Goal: Information Seeking & Learning: Check status

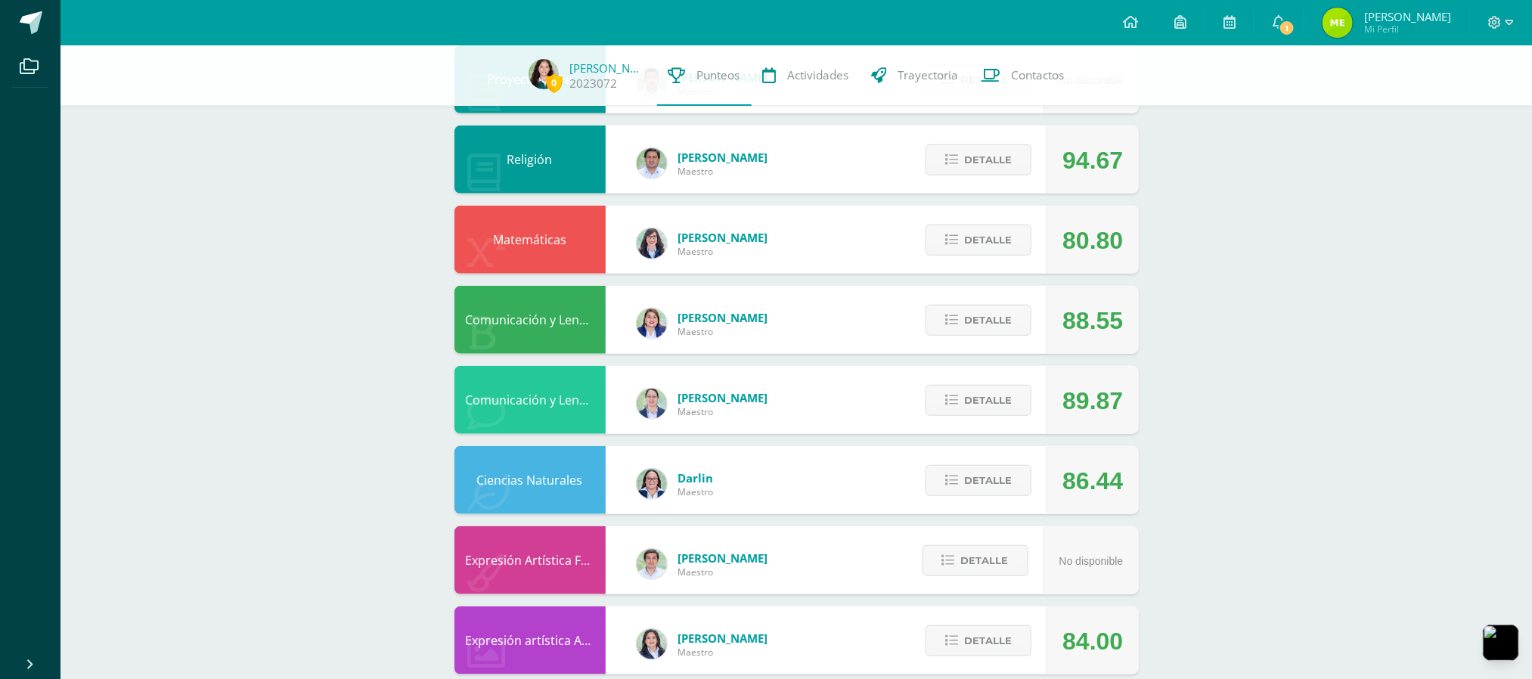
scroll to position [477, 0]
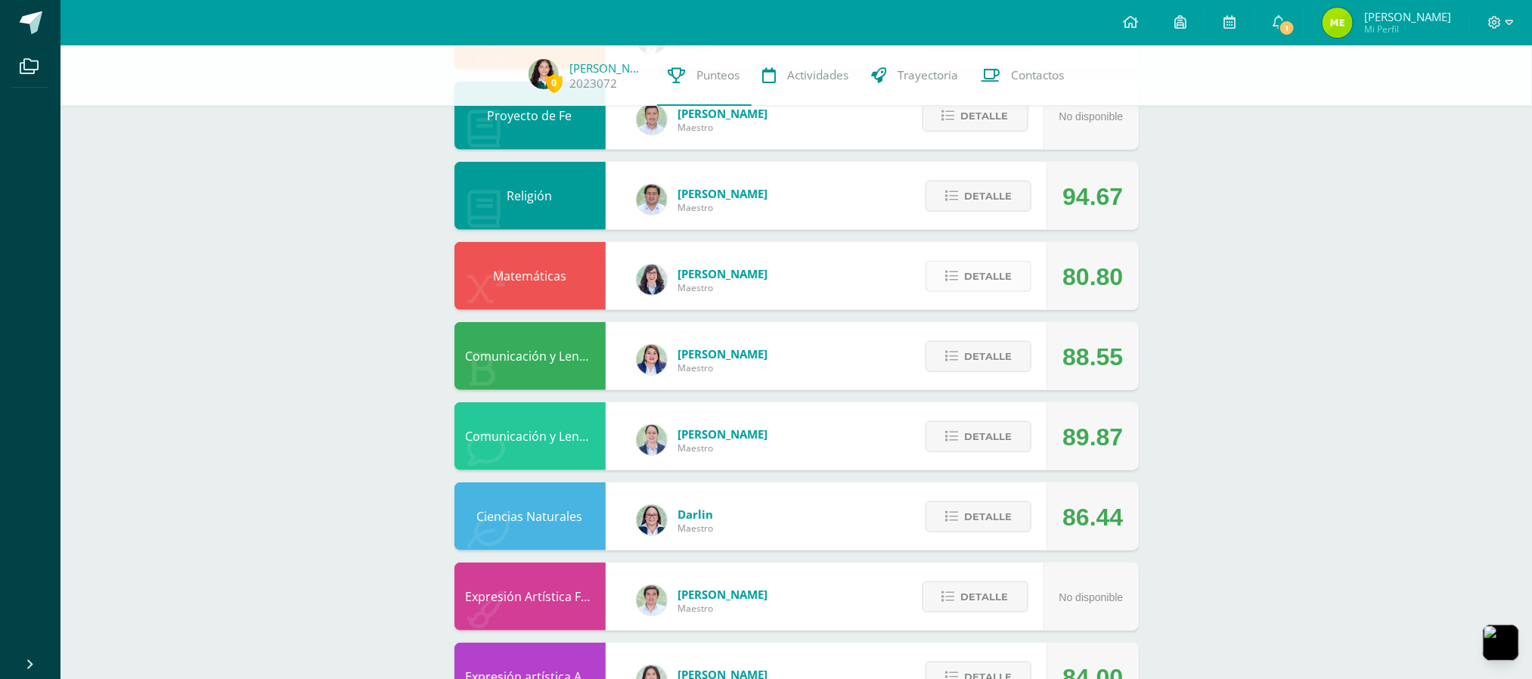
click at [999, 265] on span "Detalle" at bounding box center [988, 276] width 48 height 28
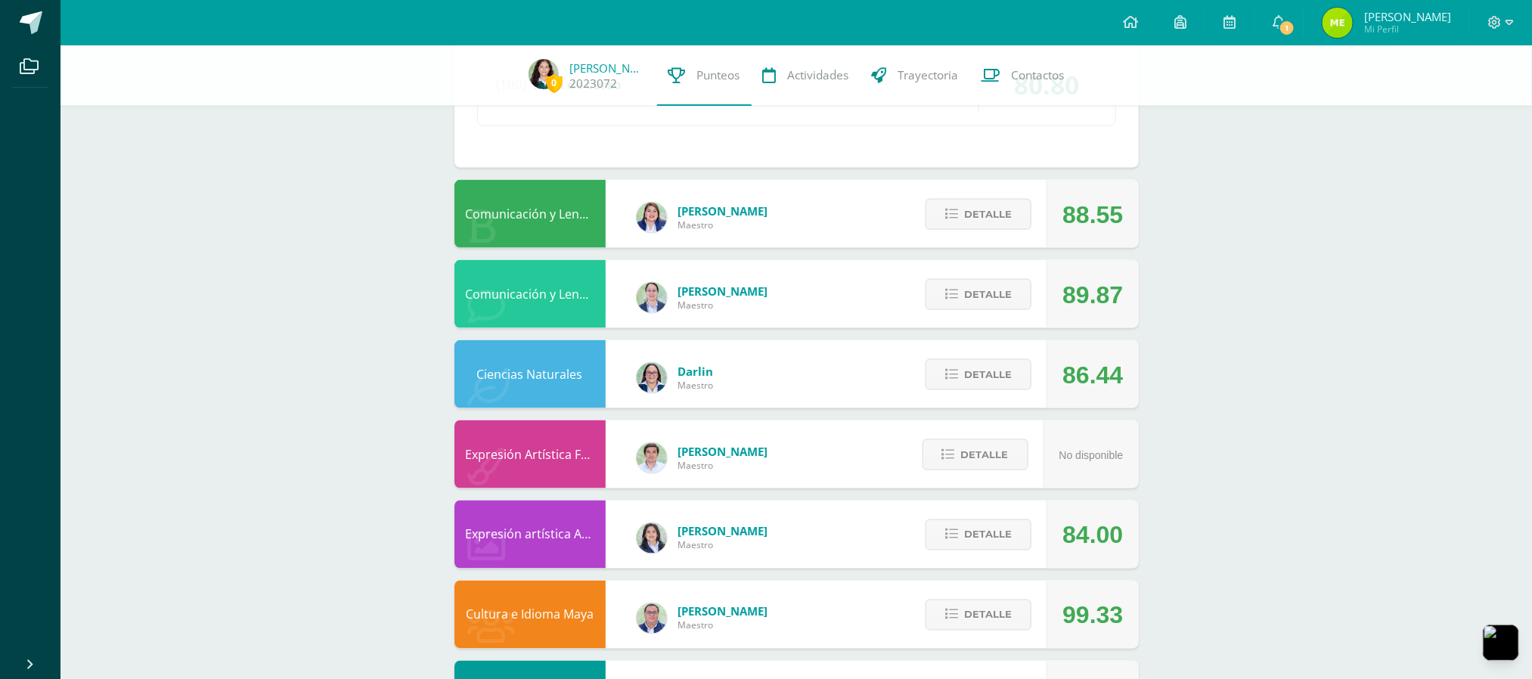
scroll to position [1083, 0]
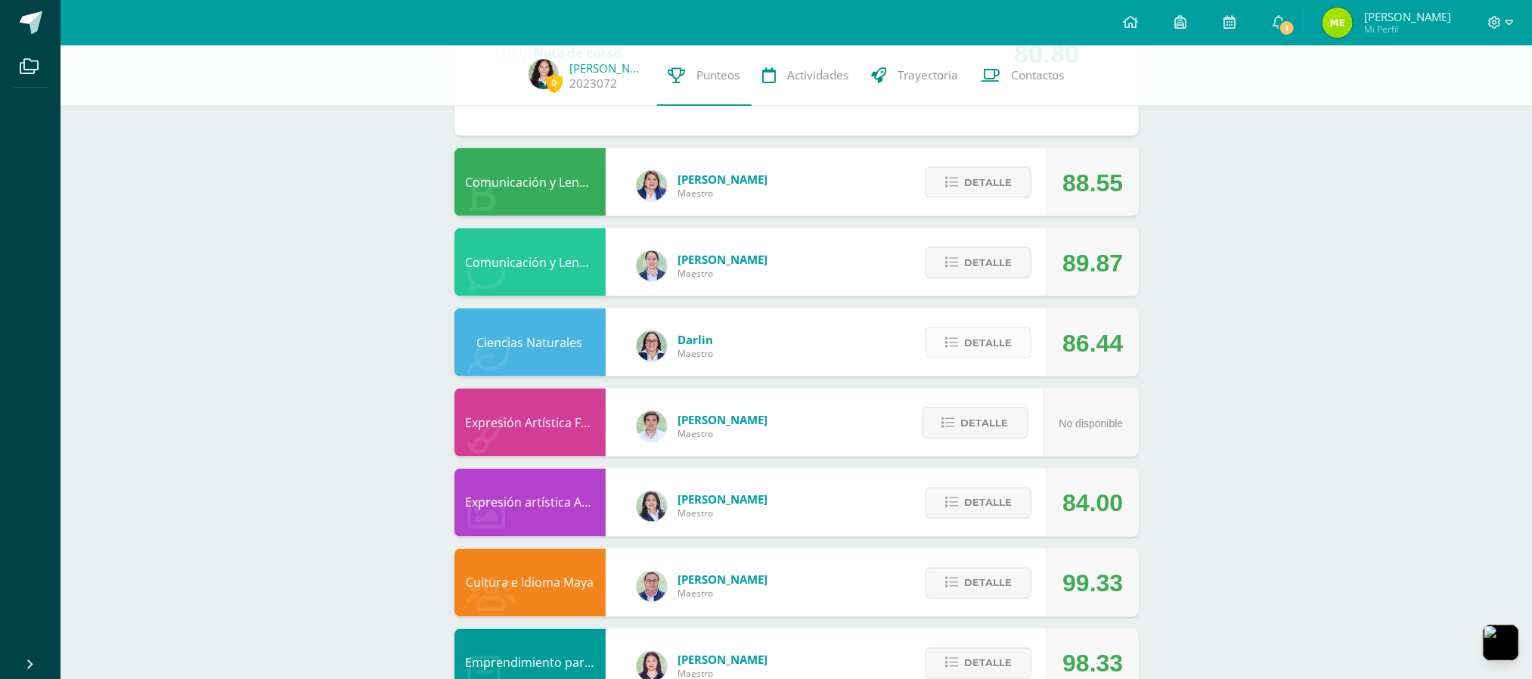
click at [1003, 338] on span "Detalle" at bounding box center [988, 343] width 48 height 28
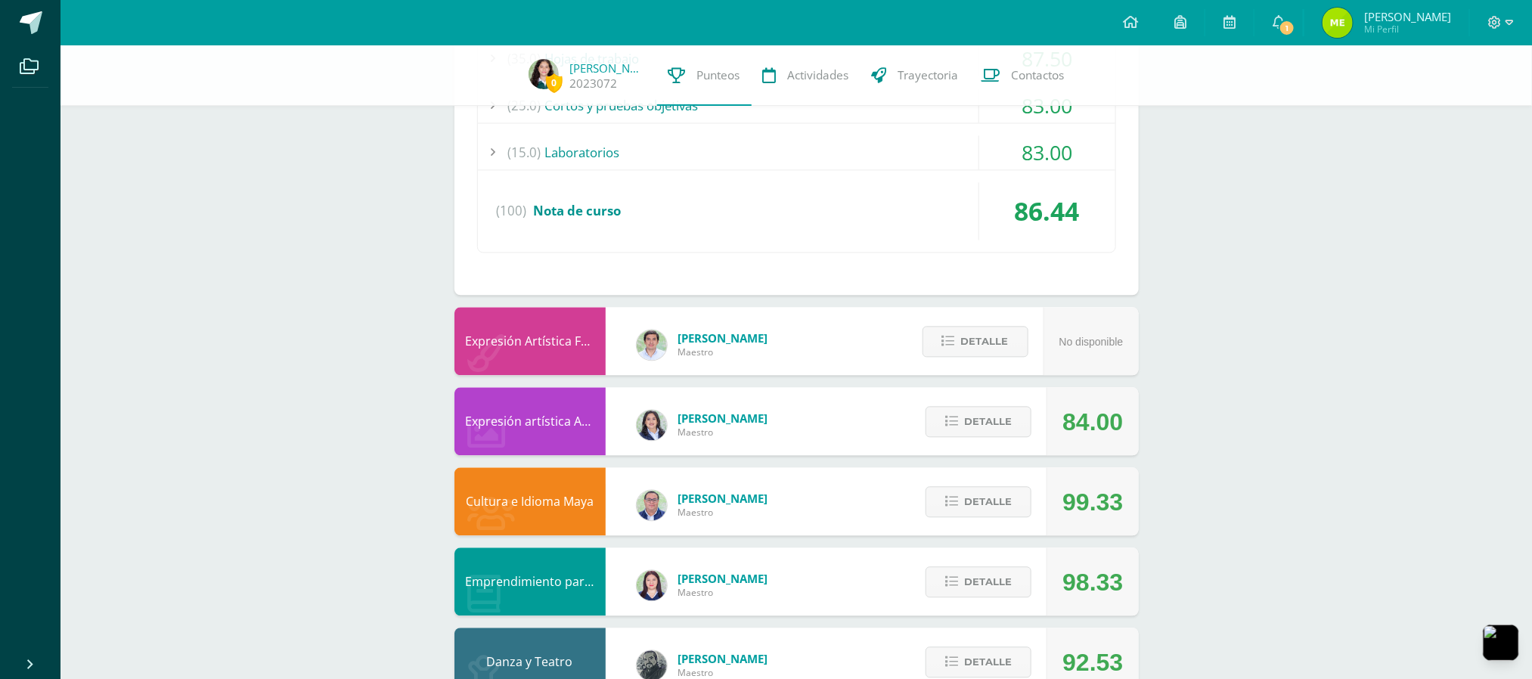
scroll to position [1688, 0]
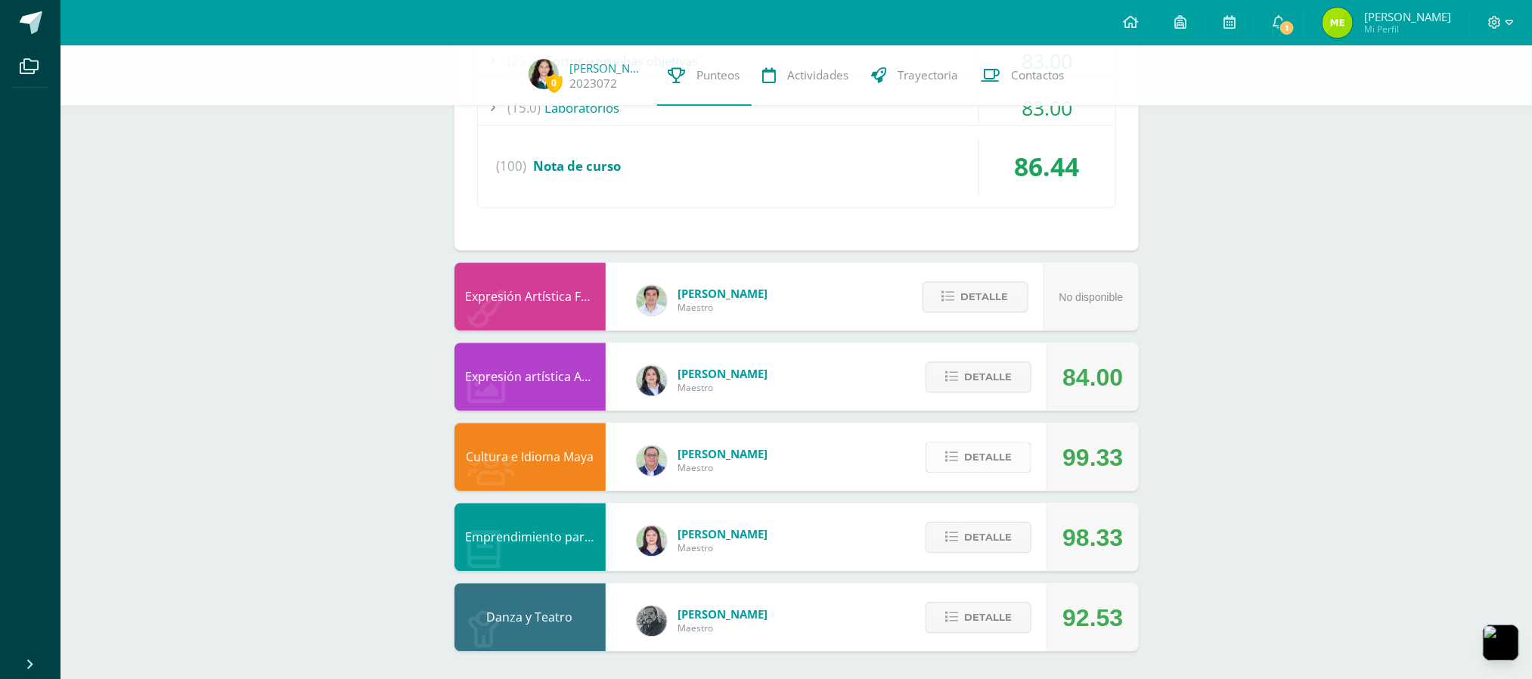
click at [1016, 461] on button "Detalle" at bounding box center [978, 457] width 106 height 31
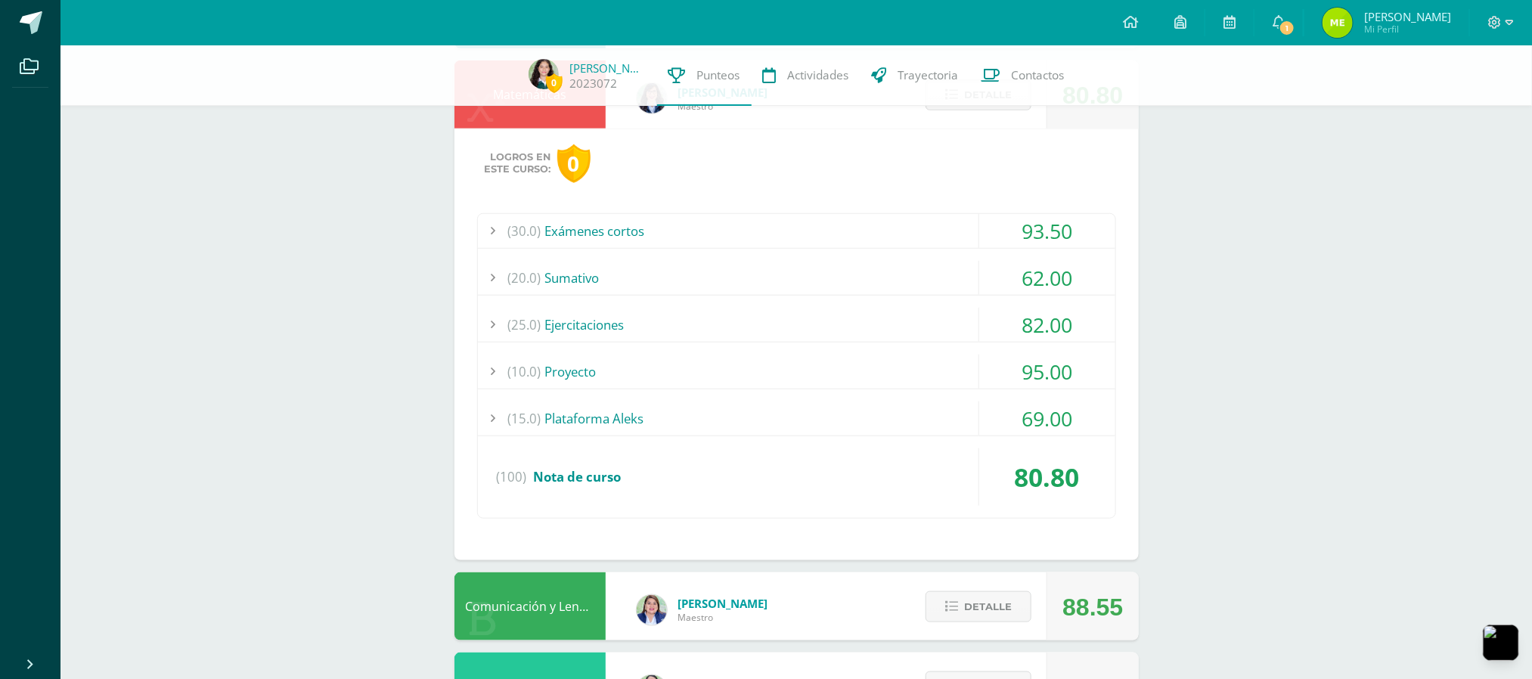
scroll to position [0, 0]
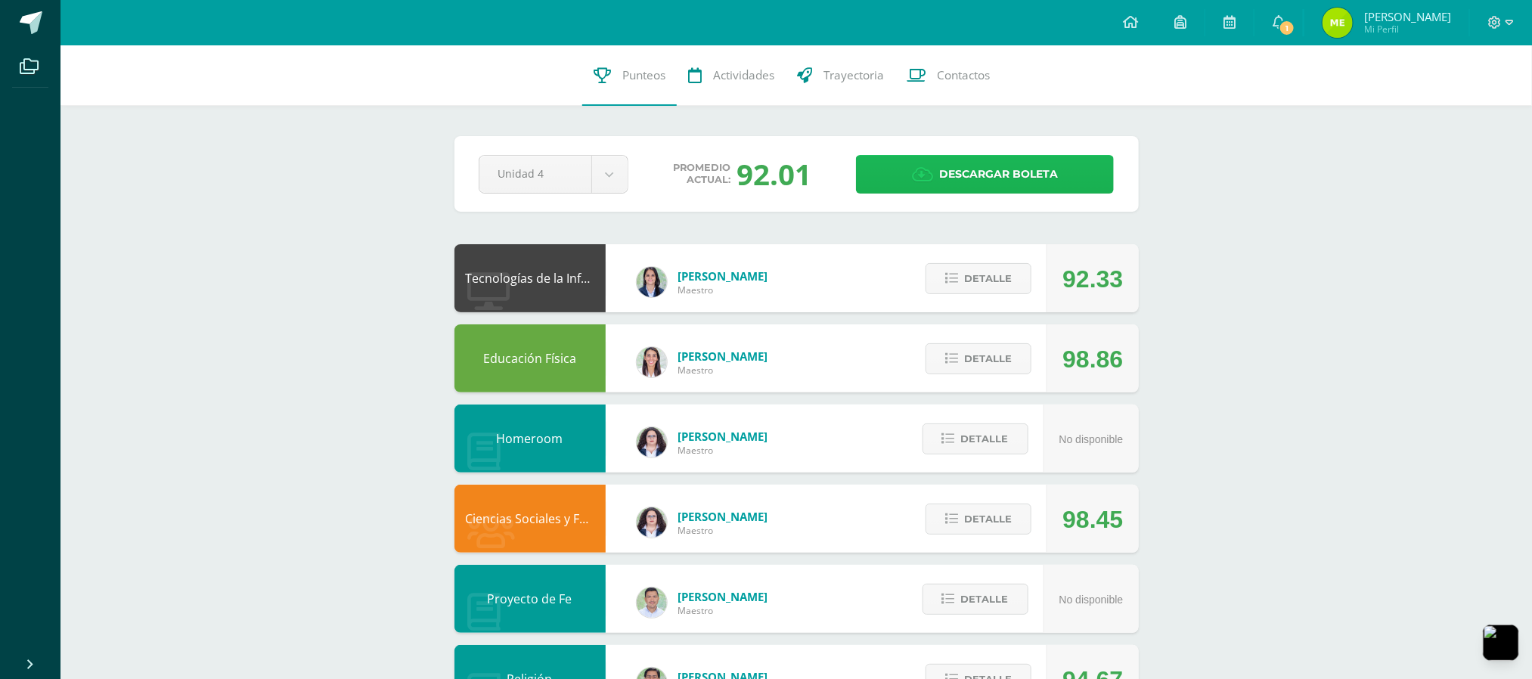
click at [903, 170] on link "Descargar boleta" at bounding box center [985, 174] width 258 height 39
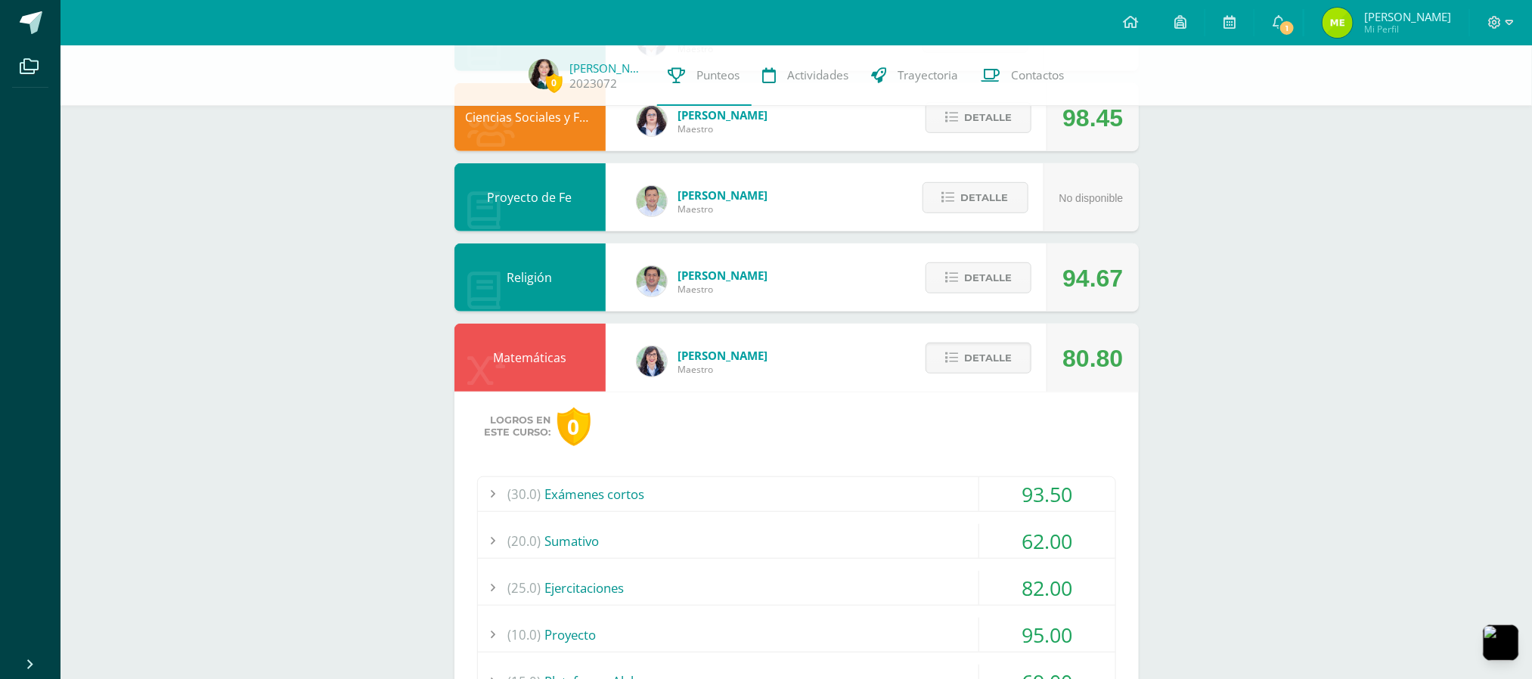
scroll to position [604, 0]
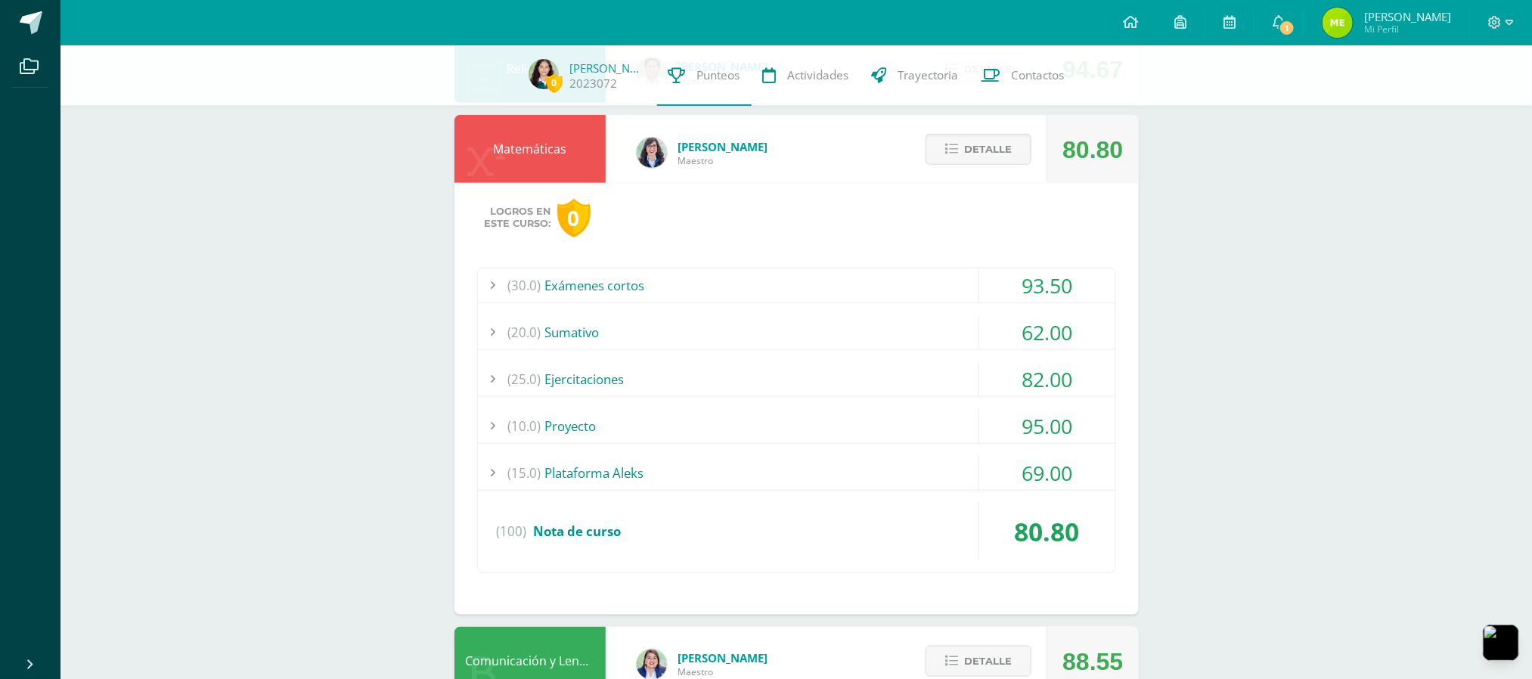
click at [965, 170] on div "Detalle" at bounding box center [975, 149] width 144 height 68
click at [969, 146] on span "Detalle" at bounding box center [988, 149] width 48 height 28
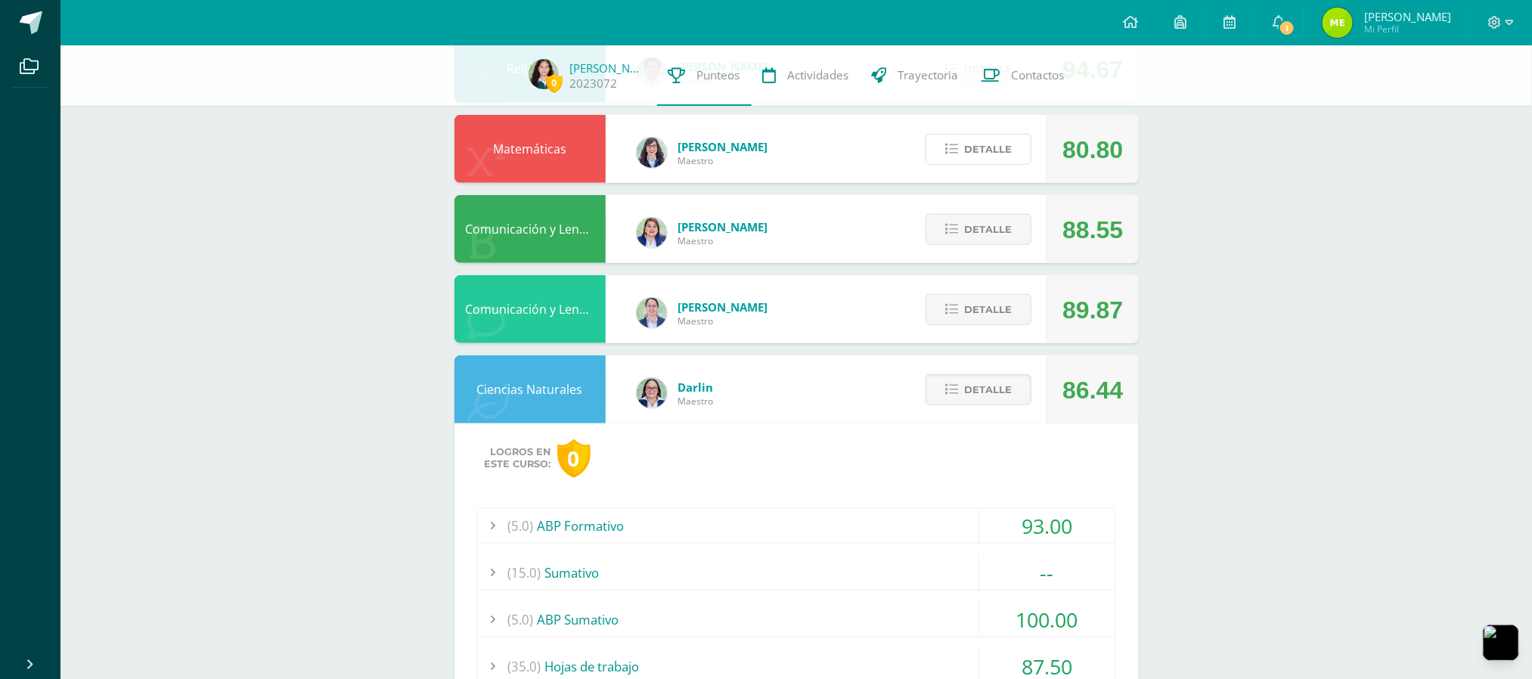
scroll to position [907, 0]
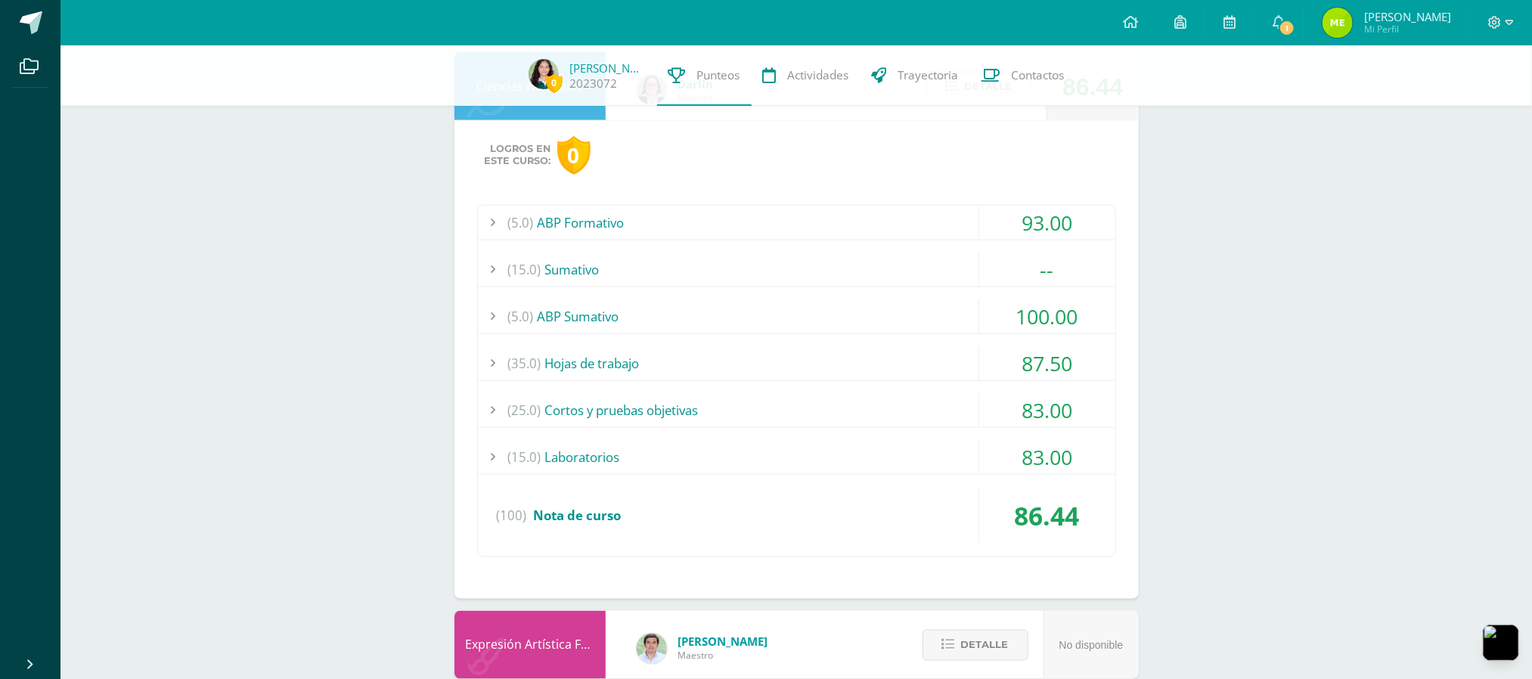
click at [855, 245] on div "(5.0) ABP Formativo 93.00 Ficha Técnica ABP 96.00" at bounding box center [796, 381] width 639 height 352
click at [847, 252] on div "(5.0) ABP Formativo 93.00 Ficha Técnica ABP 96.00" at bounding box center [796, 381] width 639 height 352
click at [835, 268] on div "(15.0) Sumativo" at bounding box center [796, 270] width 637 height 34
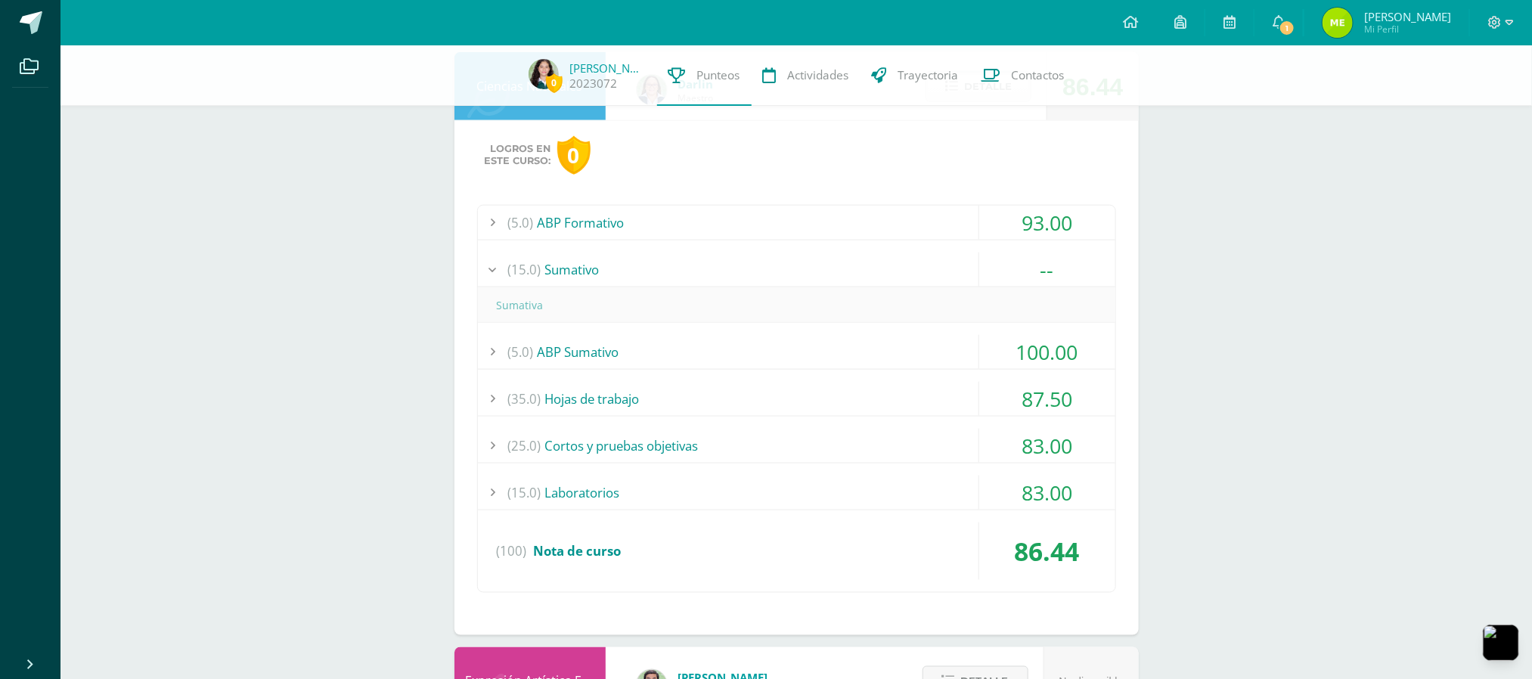
click at [835, 268] on div "(15.0) Sumativo" at bounding box center [796, 270] width 637 height 34
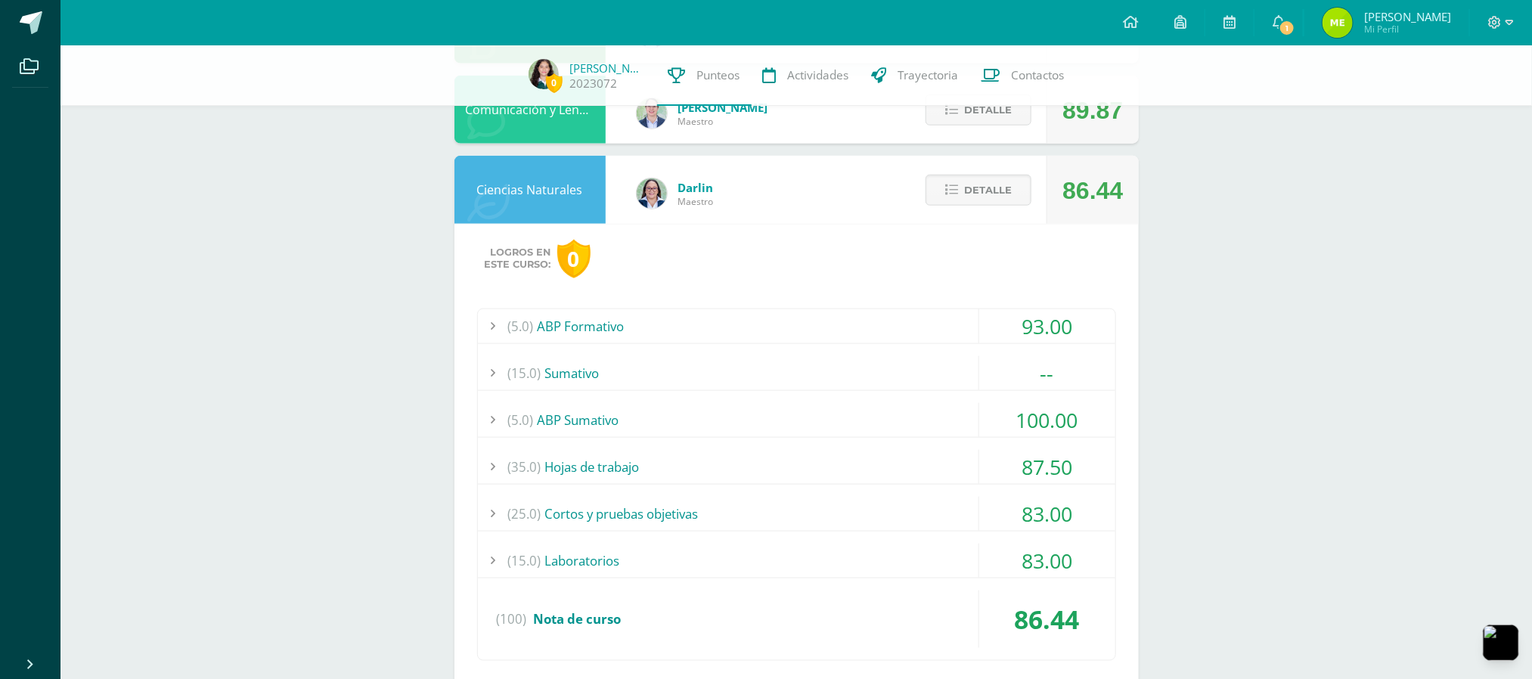
scroll to position [817, 0]
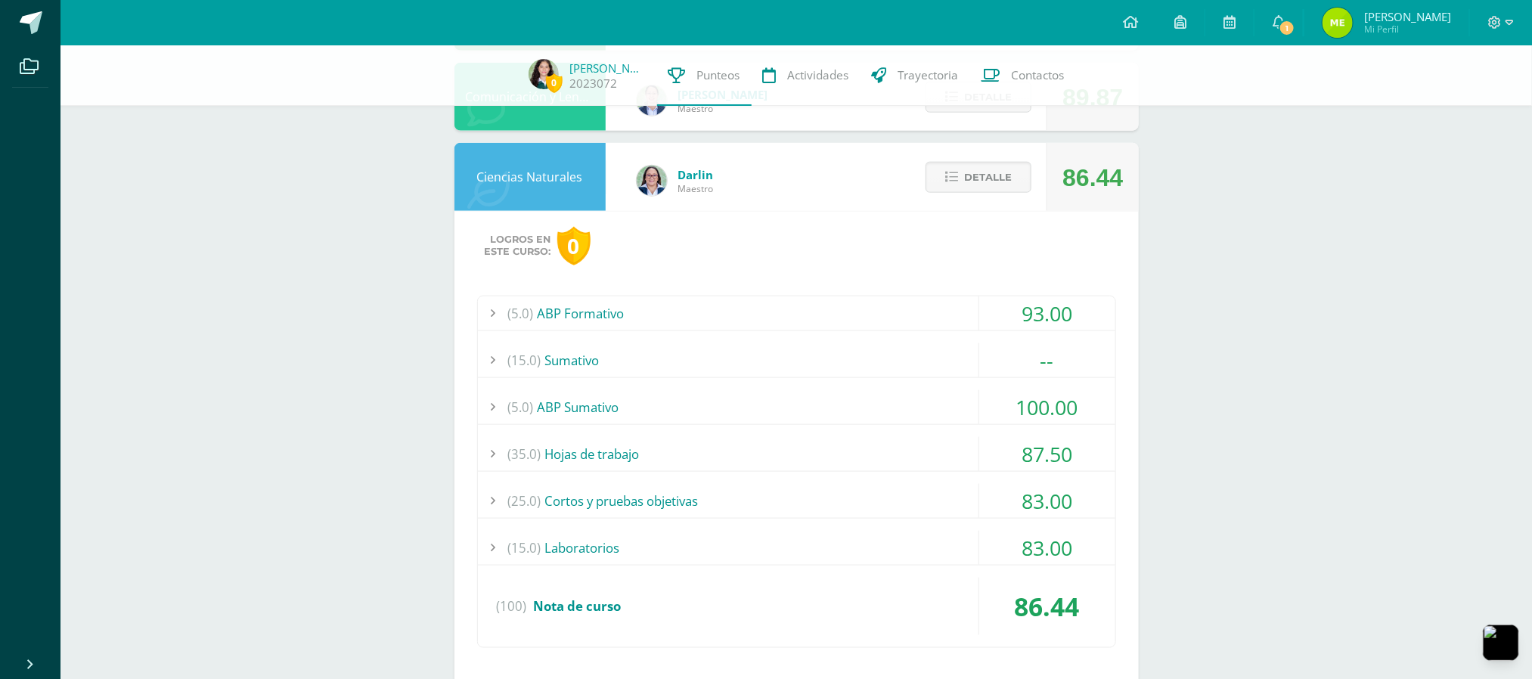
click at [769, 470] on div "(35.0) Hojas de trabajo" at bounding box center [796, 454] width 637 height 34
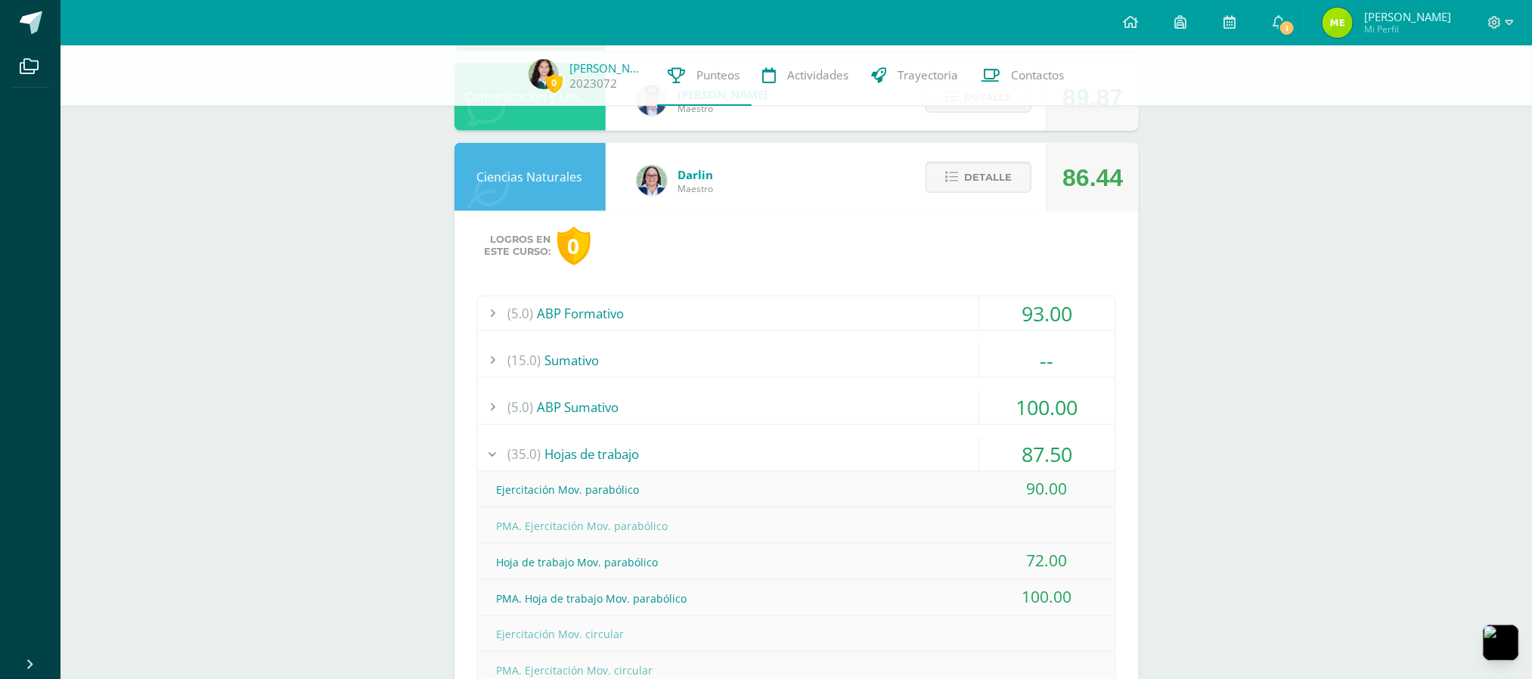
click at [742, 454] on div "(35.0) Hojas de trabajo" at bounding box center [796, 454] width 637 height 34
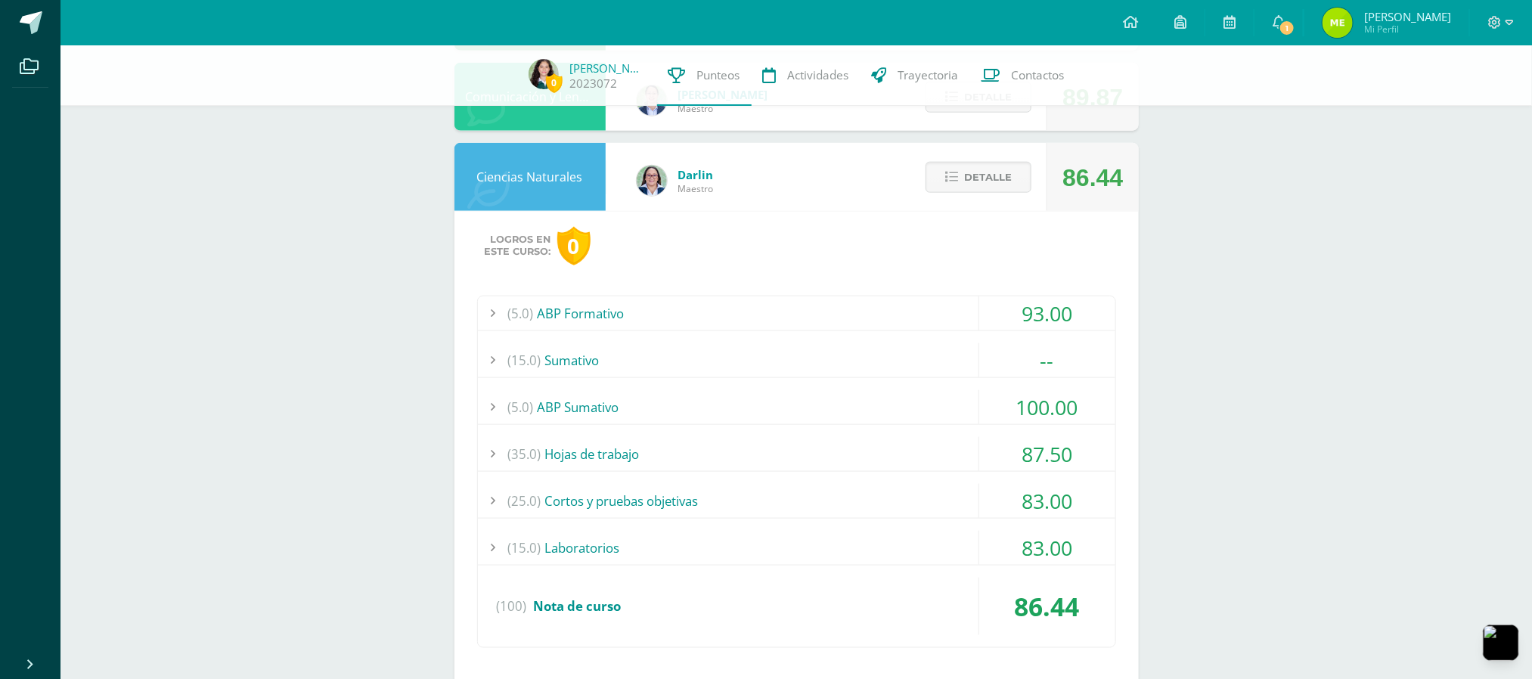
click at [742, 454] on div "(35.0) Hojas de trabajo" at bounding box center [796, 454] width 637 height 34
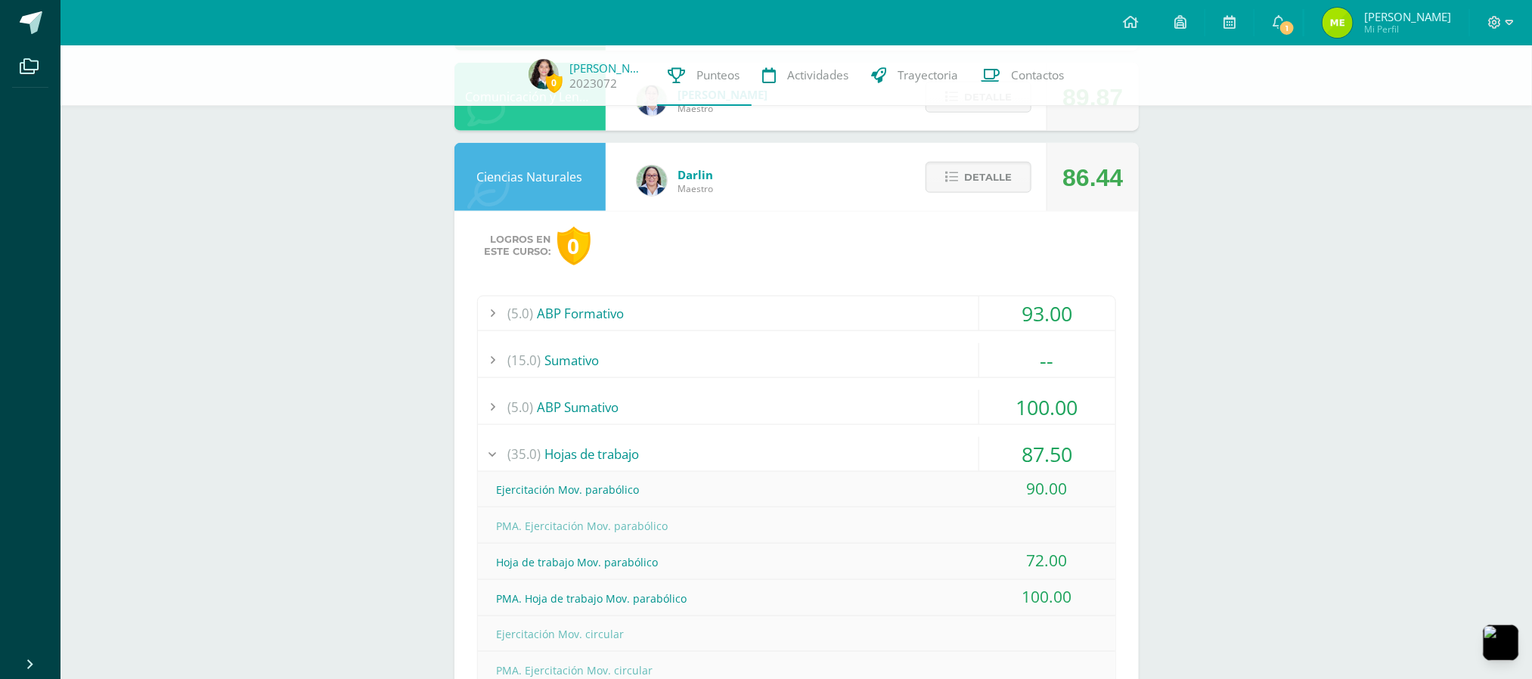
click at [708, 406] on div "(5.0) ABP Sumativo" at bounding box center [796, 407] width 637 height 34
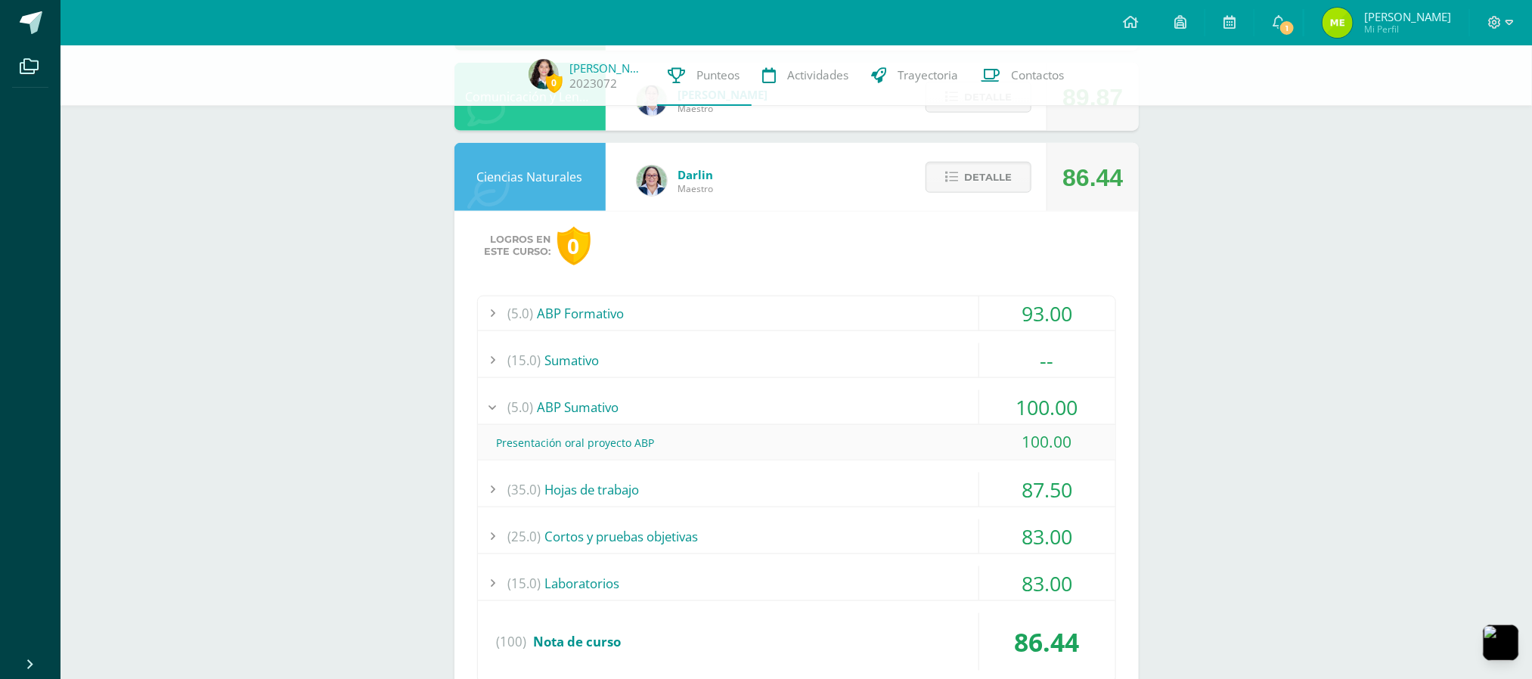
click at [678, 411] on div "(5.0) ABP Sumativo" at bounding box center [796, 407] width 637 height 34
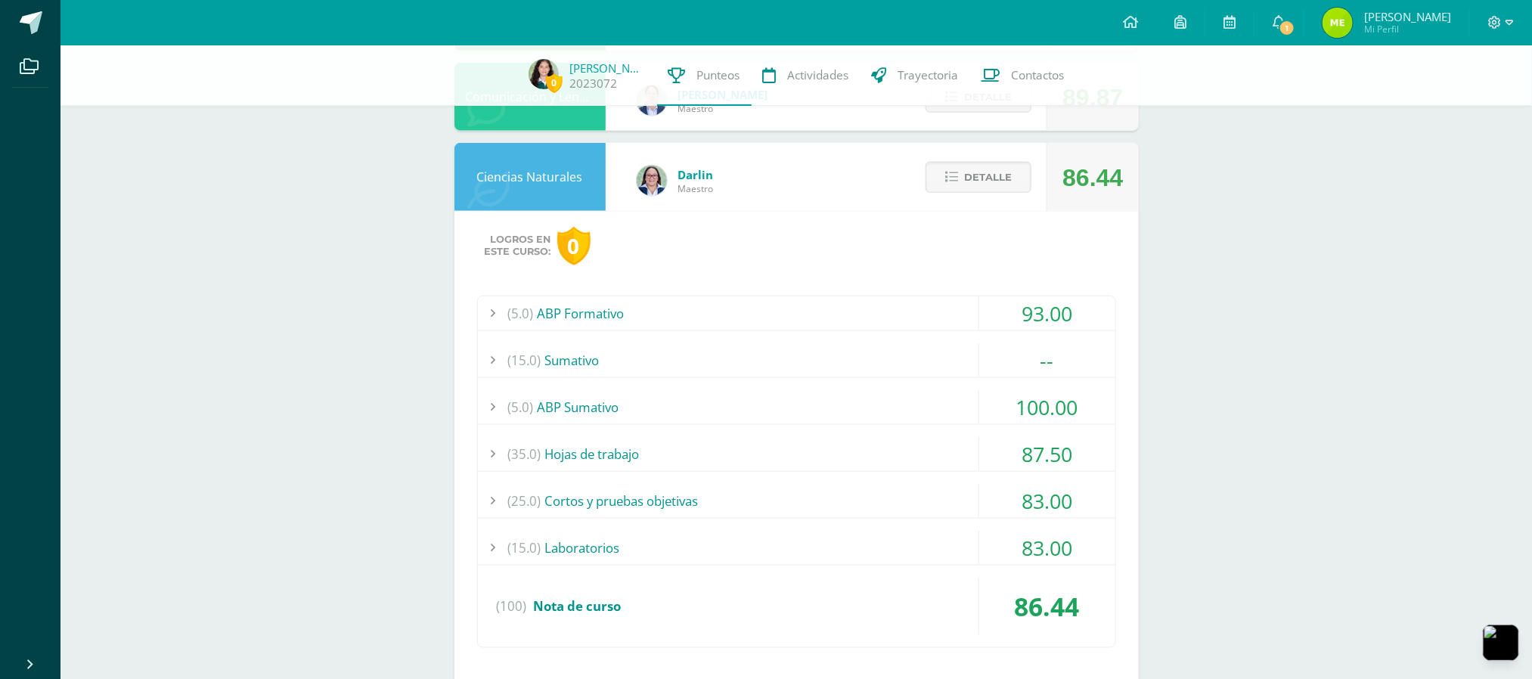
click at [695, 513] on div "(25.0) Cortos y pruebas objetivas" at bounding box center [796, 501] width 637 height 34
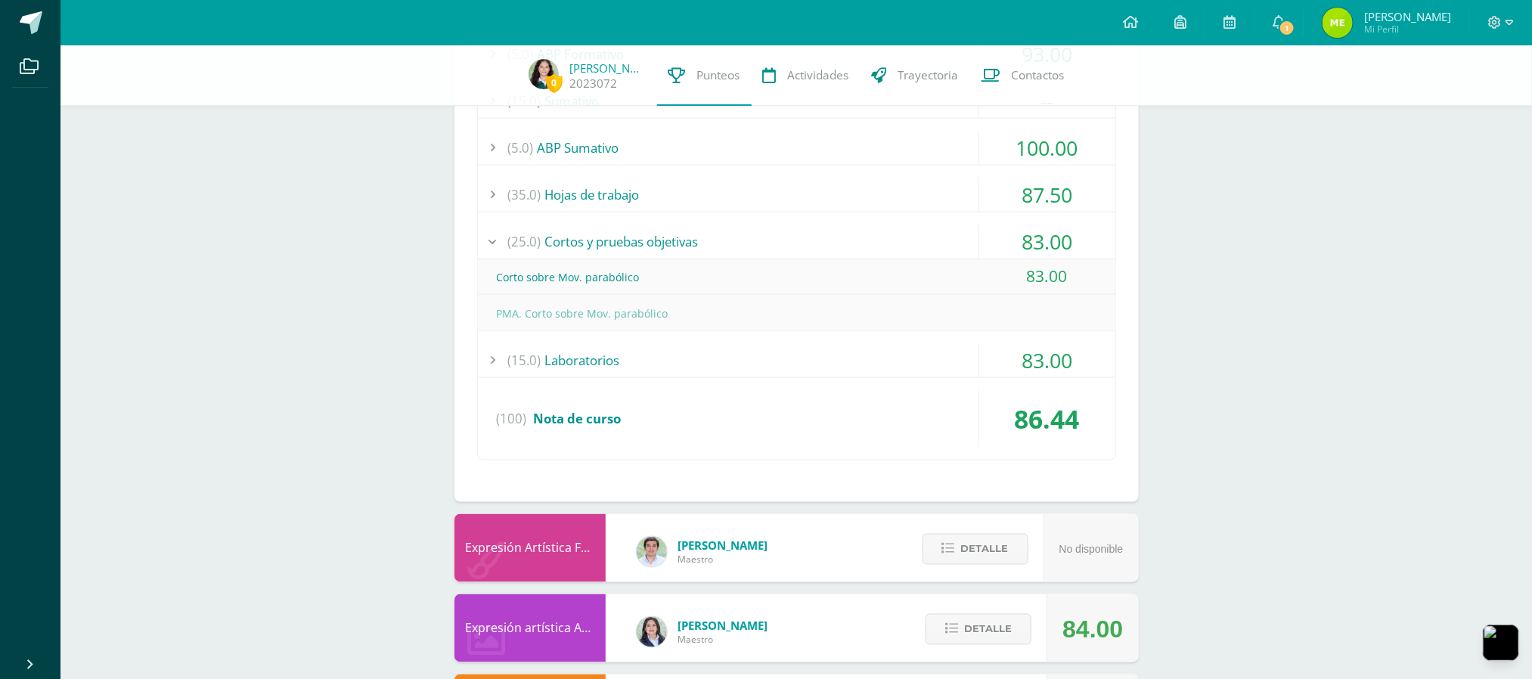
scroll to position [1118, 0]
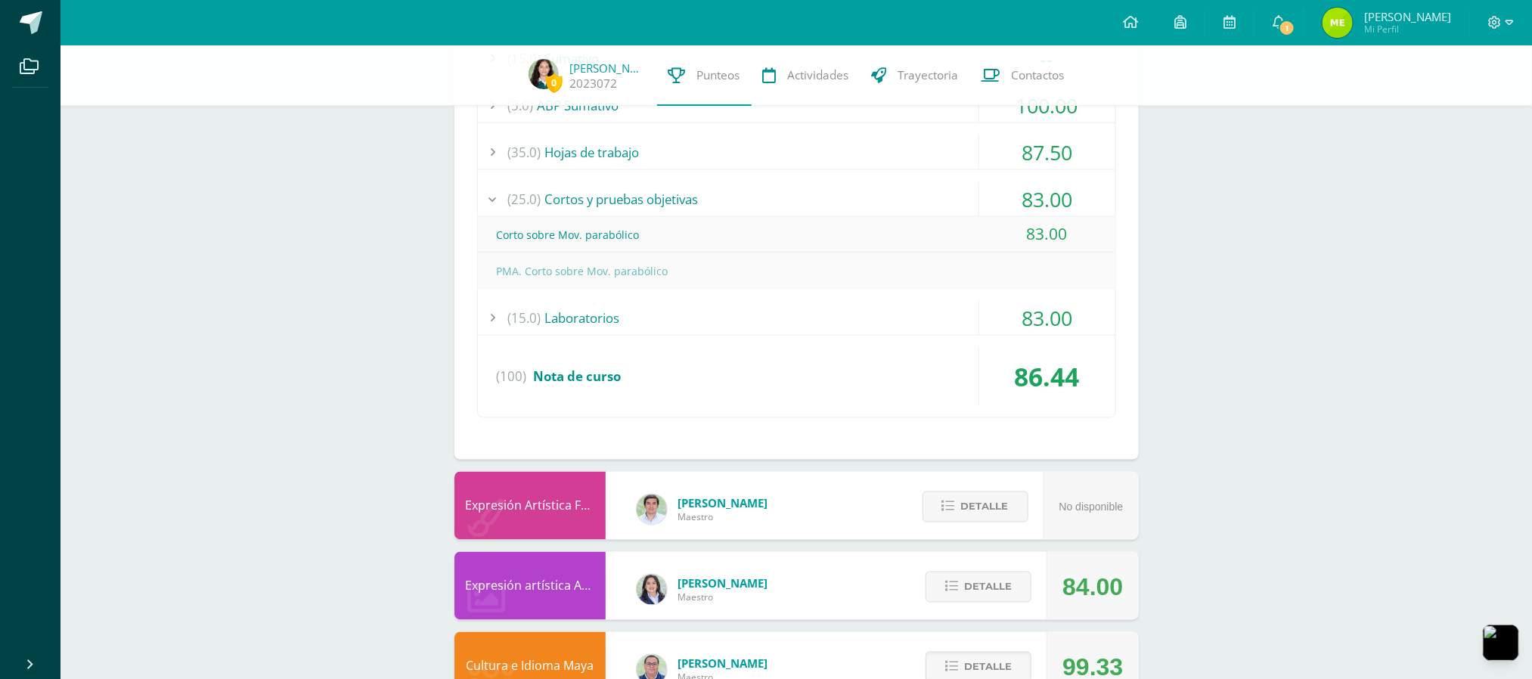
click at [627, 222] on div "Corto sobre Mov. parabólico" at bounding box center [796, 235] width 637 height 34
click at [636, 212] on div "(25.0) Cortos y pruebas objetivas" at bounding box center [796, 199] width 637 height 34
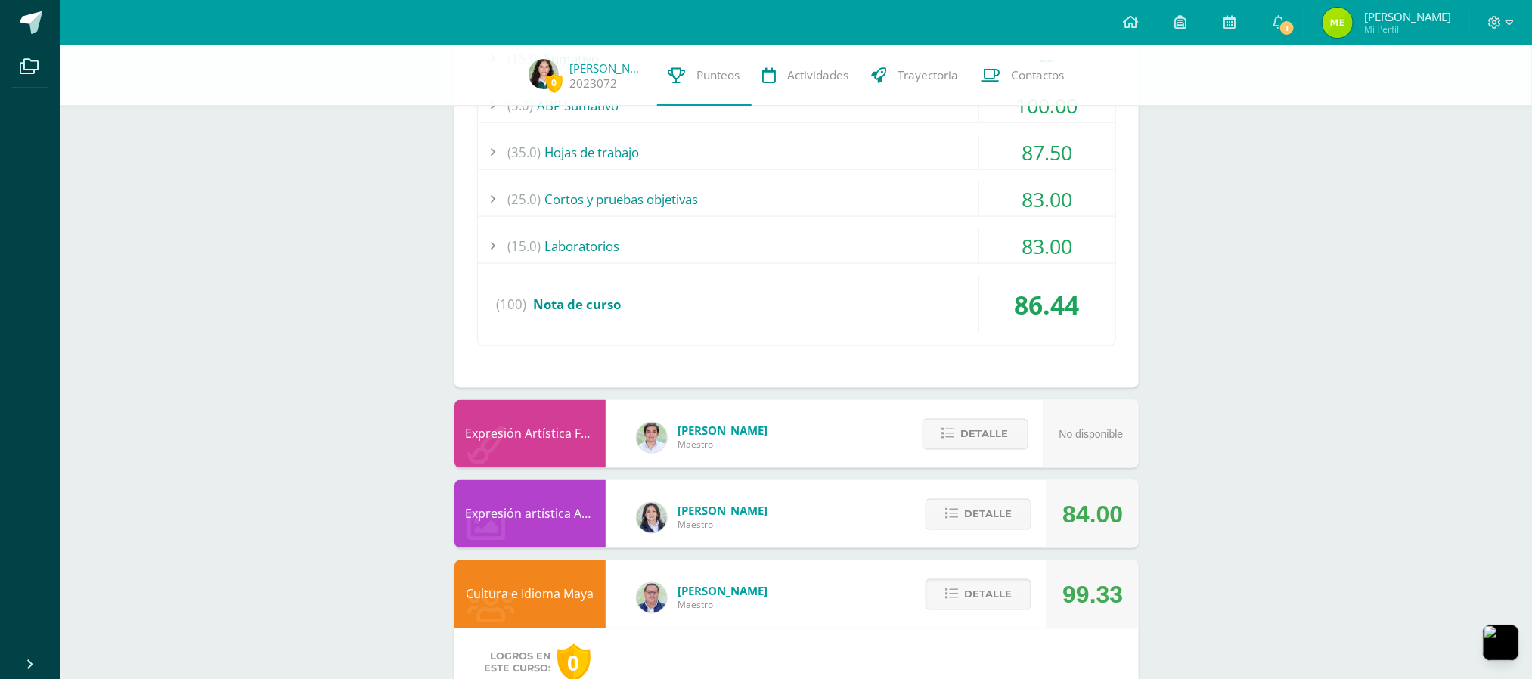
click at [631, 155] on div "(35.0) Hojas de trabajo" at bounding box center [796, 152] width 637 height 34
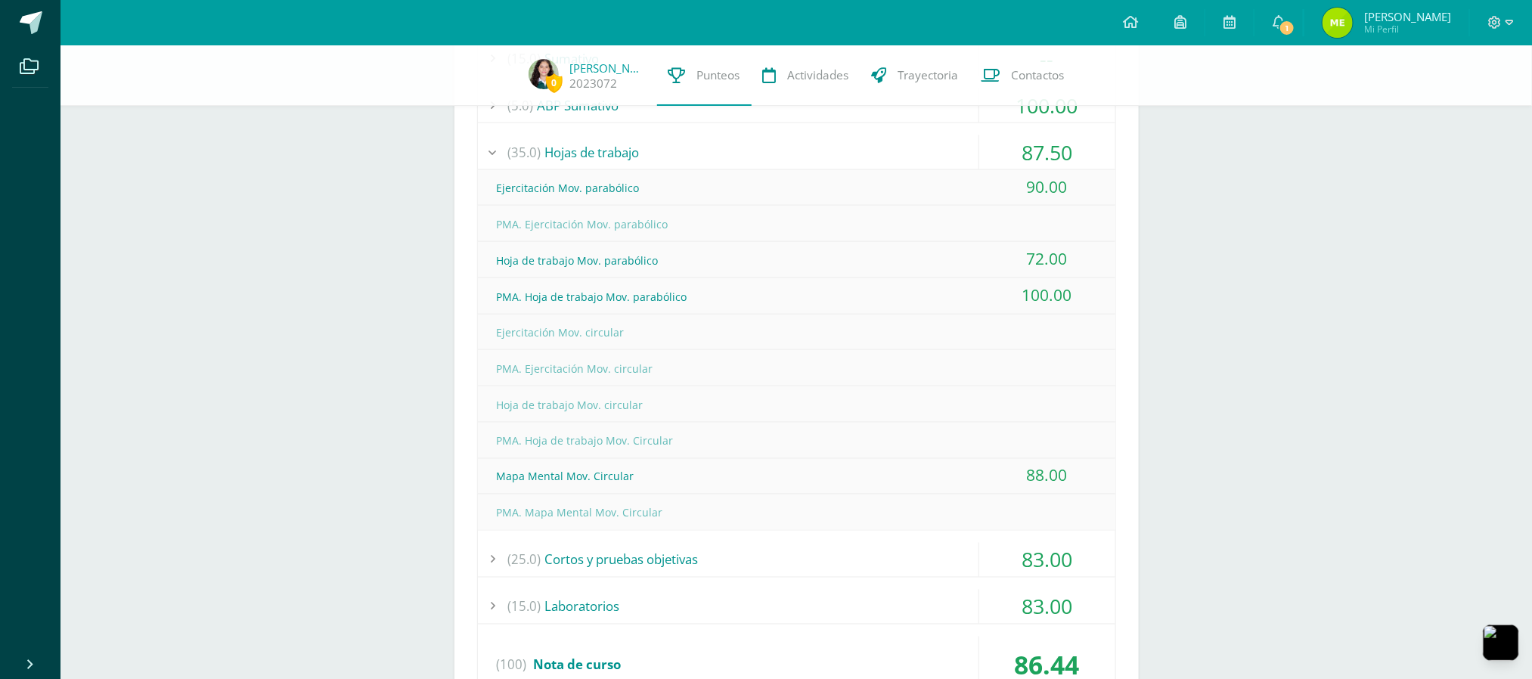
drag, startPoint x: 622, startPoint y: 325, endPoint x: 581, endPoint y: 316, distance: 42.6
click at [581, 316] on div "Ejercitación Mov. circular" at bounding box center [796, 332] width 637 height 34
drag, startPoint x: 662, startPoint y: 400, endPoint x: 633, endPoint y: 397, distance: 29.6
click at [633, 397] on div "Hoja de trabajo Mov. circular" at bounding box center [796, 405] width 637 height 34
click at [1207, 341] on div "0 Luz Escobar 2023072 Punteos Actividades Trayectoria Contactos Pendiente Unida…" at bounding box center [795, 198] width 1471 height 2543
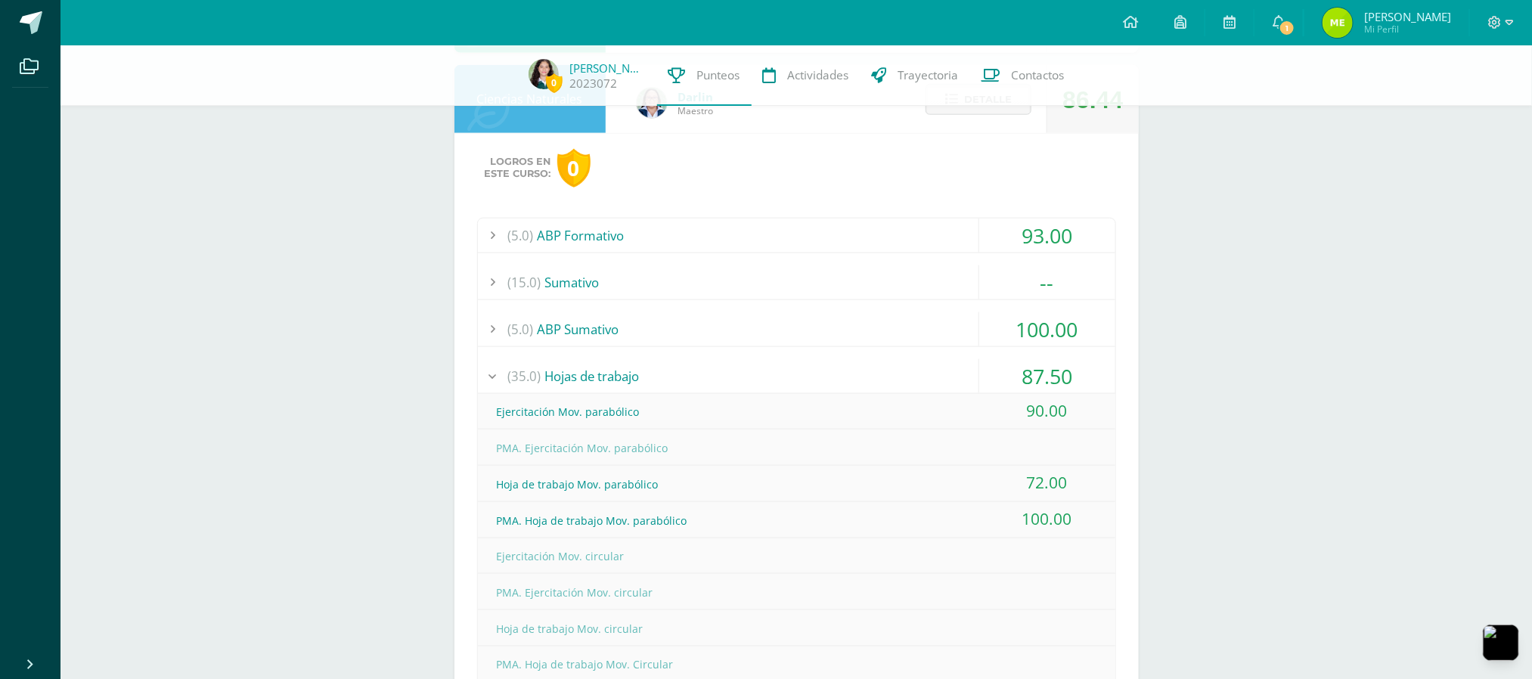
scroll to position [904, 0]
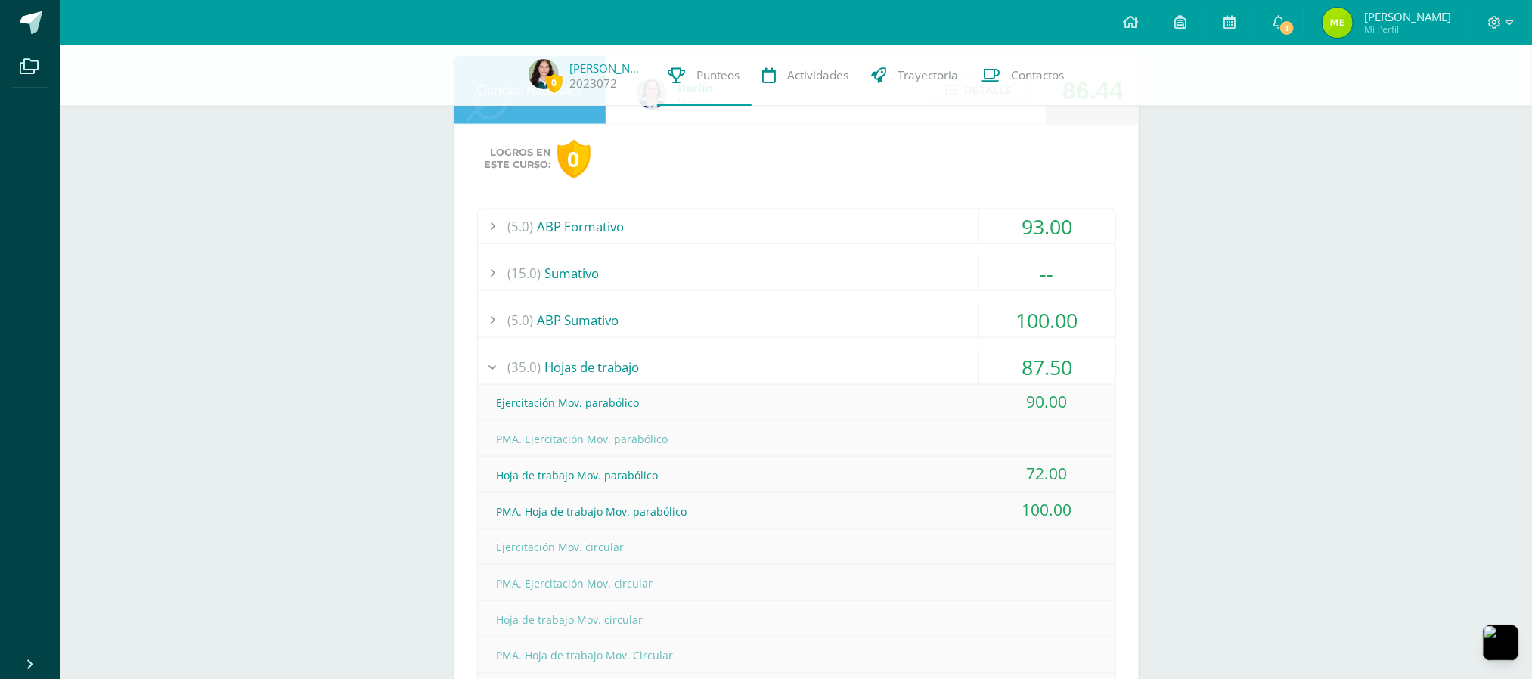
click at [615, 367] on div "(35.0) Hojas de trabajo" at bounding box center [796, 367] width 637 height 34
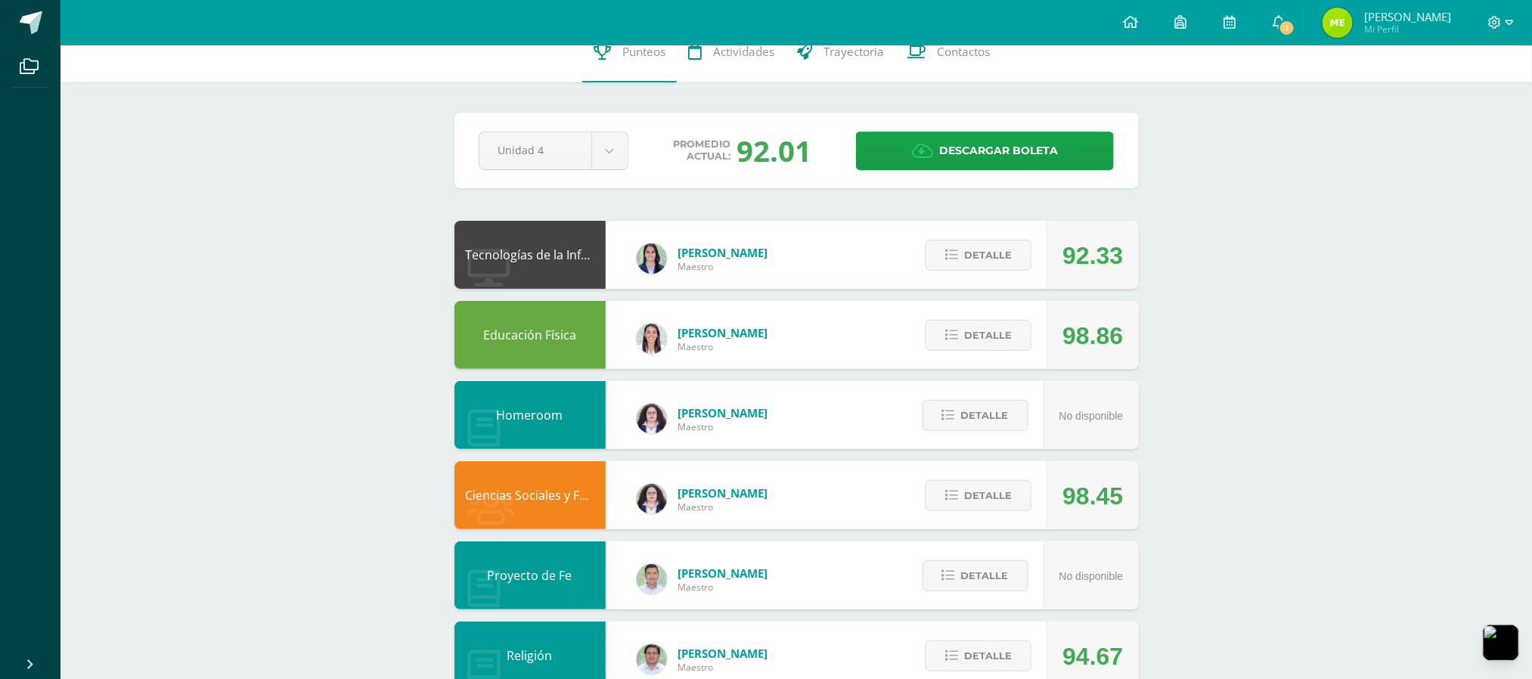
scroll to position [0, 0]
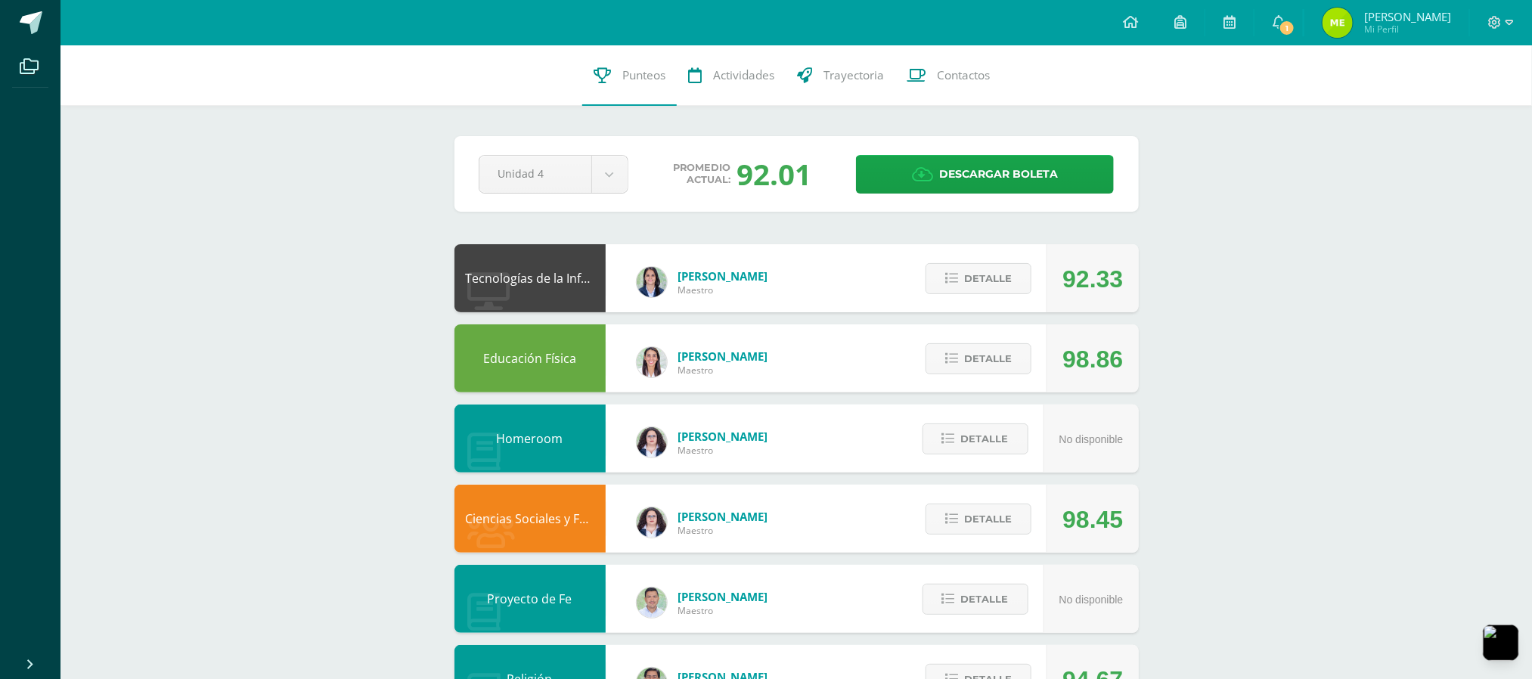
drag, startPoint x: 726, startPoint y: 161, endPoint x: 835, endPoint y: 139, distance: 111.8
click at [835, 139] on div "Pendiente Unidad 4 Unidad 1 Unidad 2 Unidad 3 Unidad 4 Promedio actual: 92.01 D…" at bounding box center [796, 174] width 684 height 76
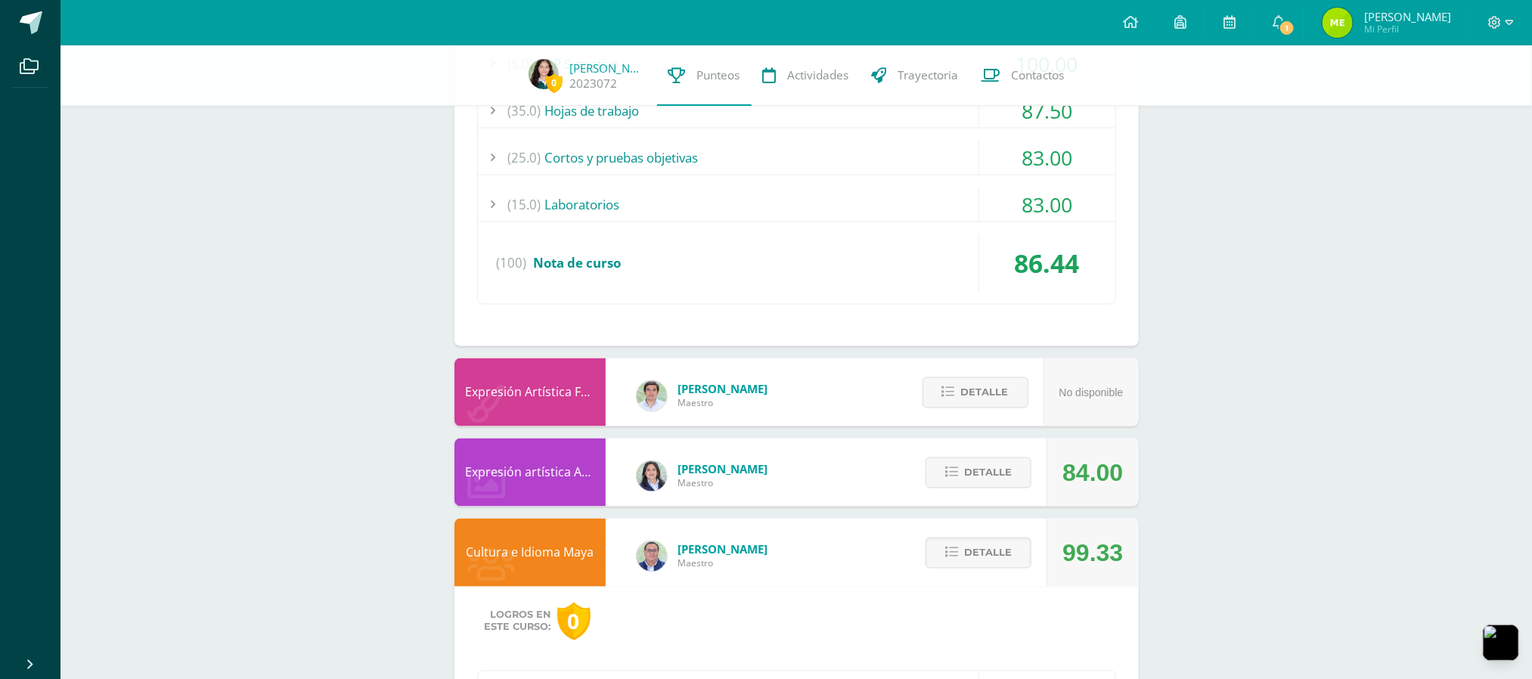
scroll to position [1554, 0]
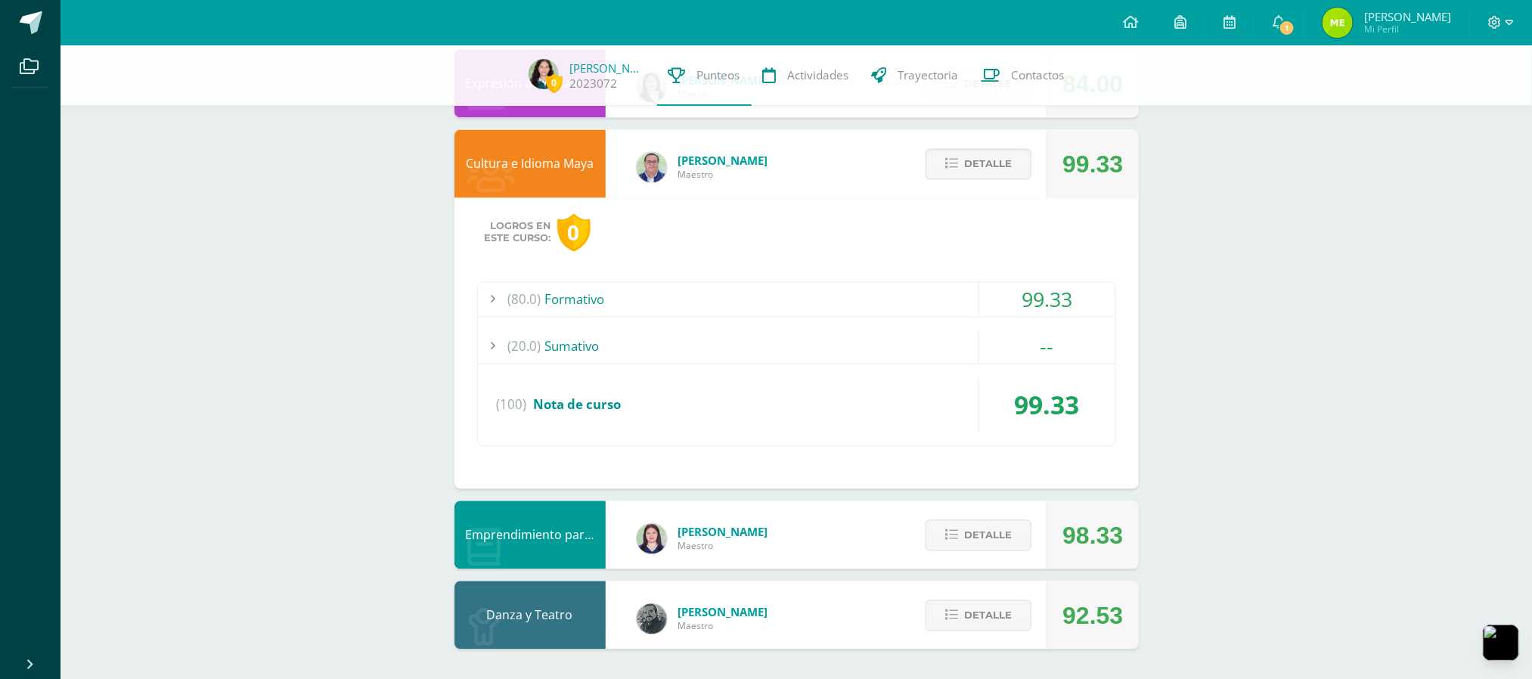
click at [950, 352] on div "(20.0) Sumativo" at bounding box center [796, 346] width 637 height 34
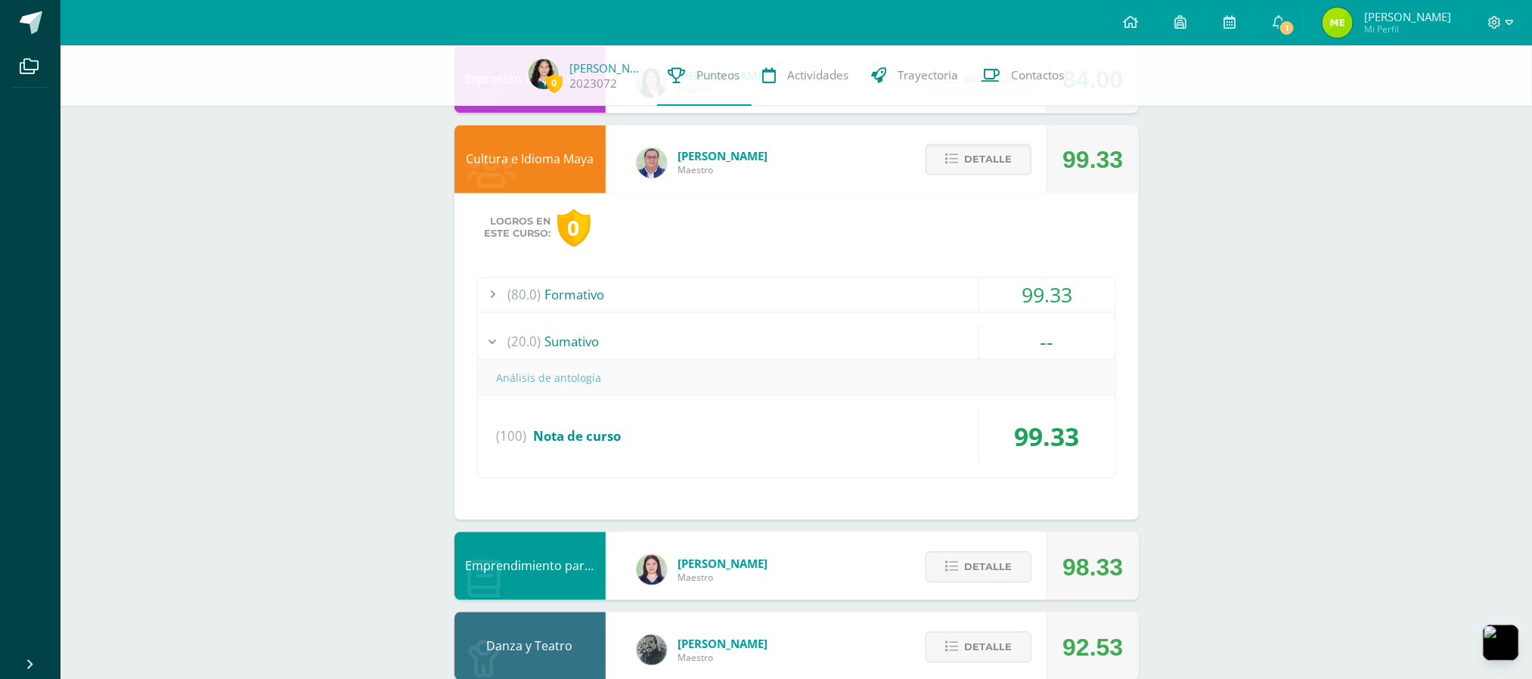
click at [949, 347] on div "(20.0) Sumativo" at bounding box center [796, 341] width 637 height 34
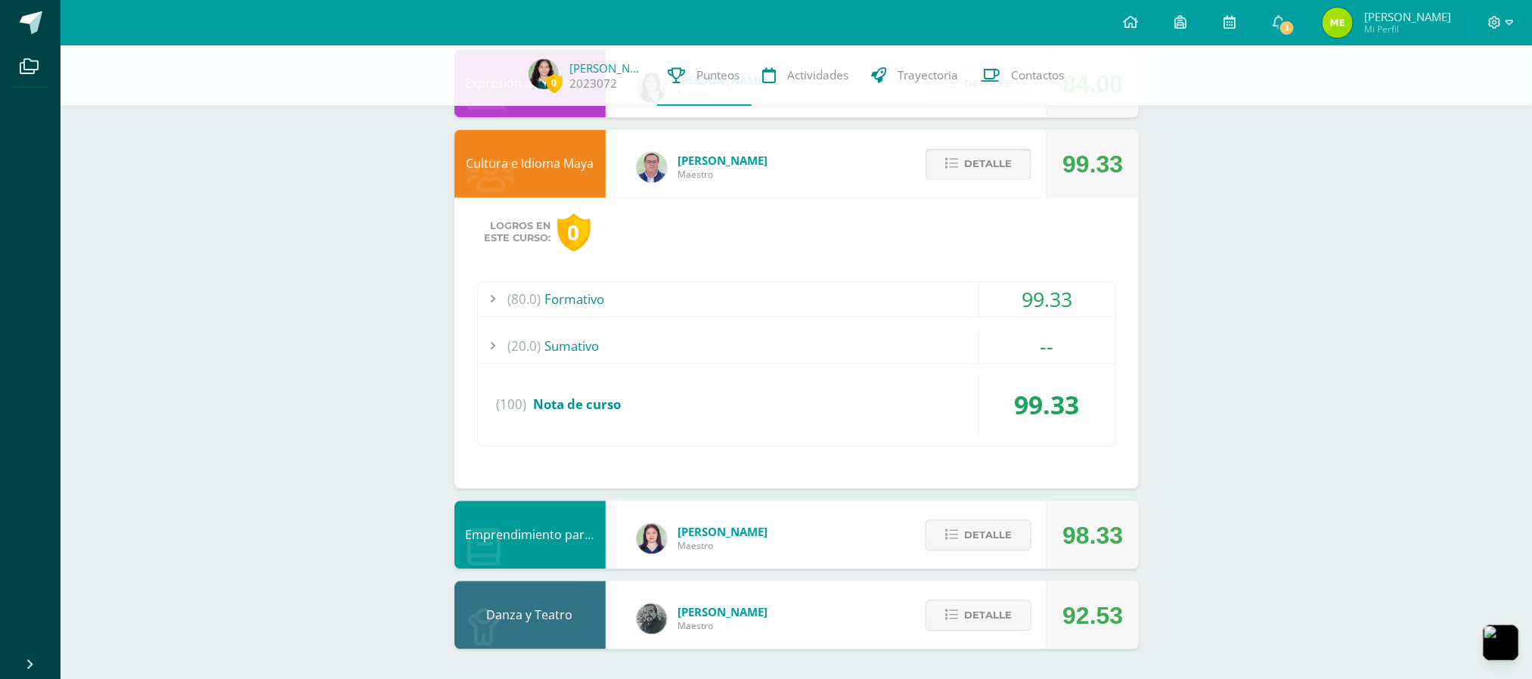
click at [1003, 154] on span "Detalle" at bounding box center [988, 164] width 48 height 28
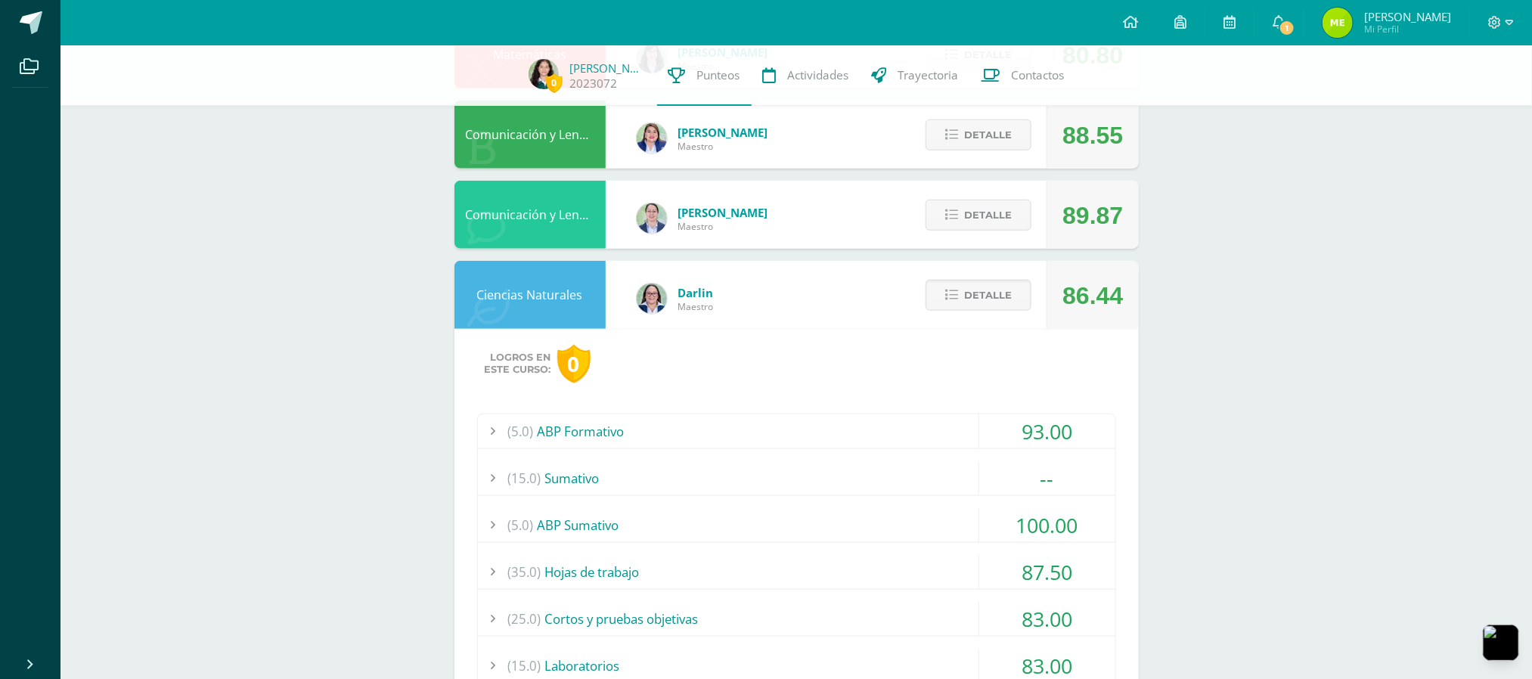
scroll to position [656, 0]
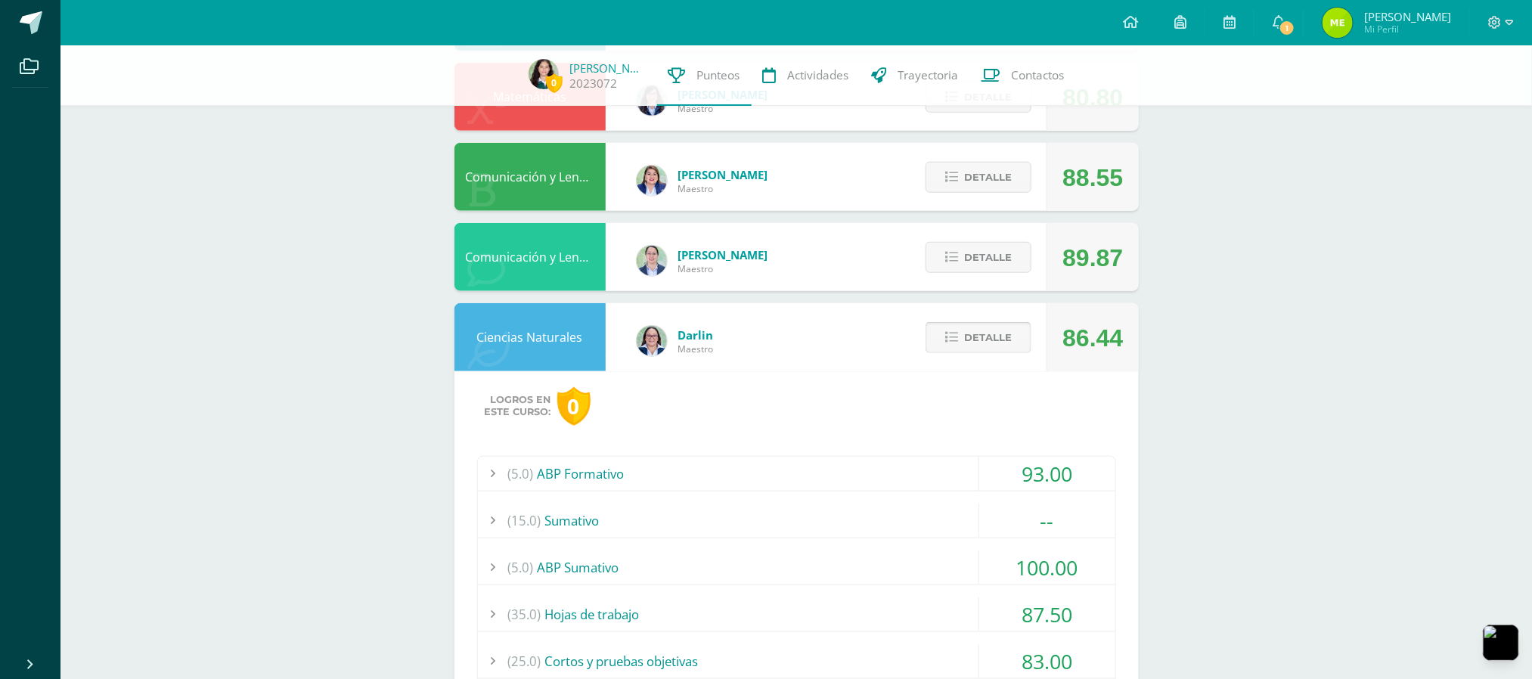
click at [969, 323] on button "Detalle" at bounding box center [978, 337] width 106 height 31
